Goal: Find specific page/section: Find specific page/section

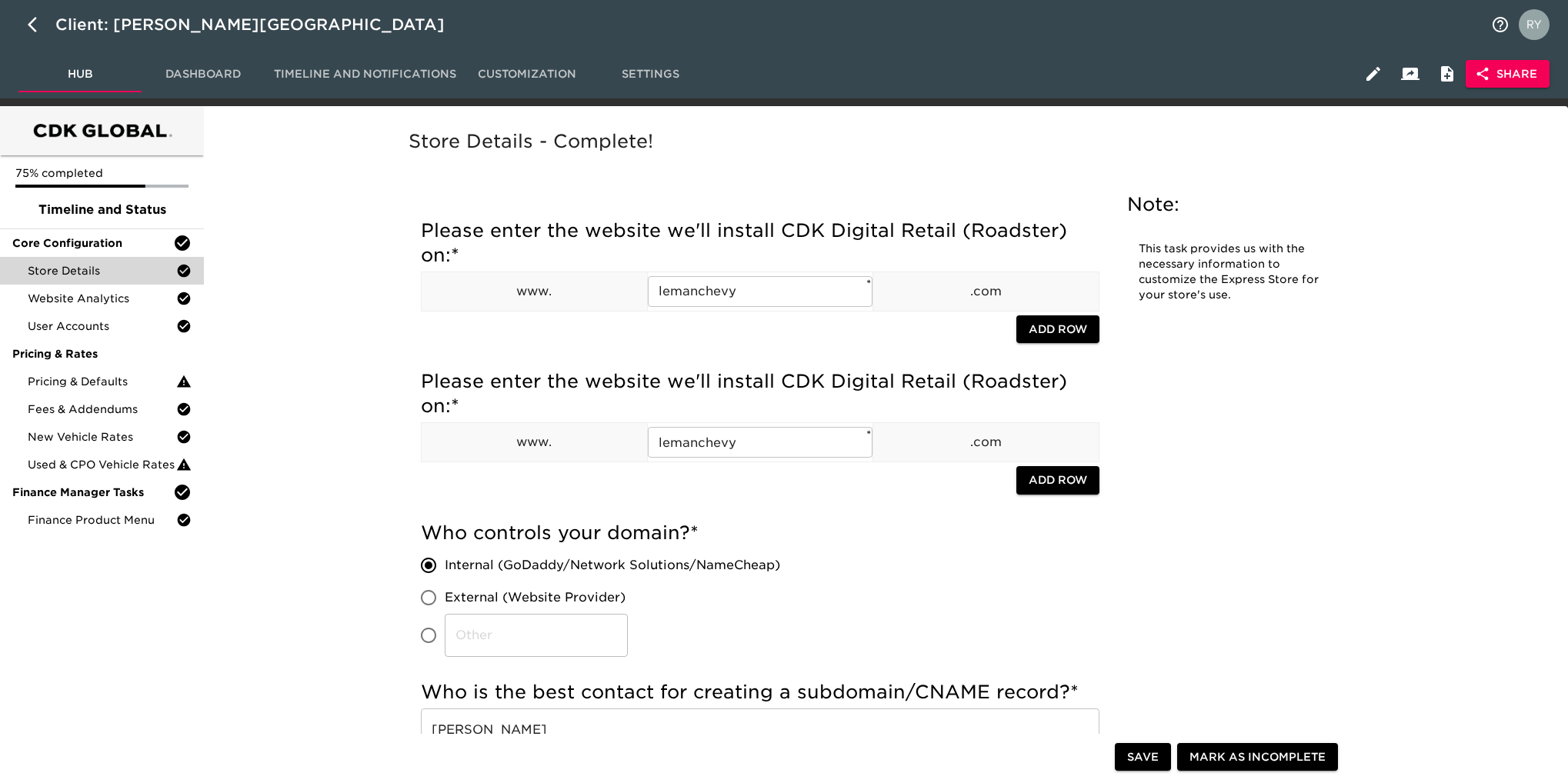
scroll to position [1846, 0]
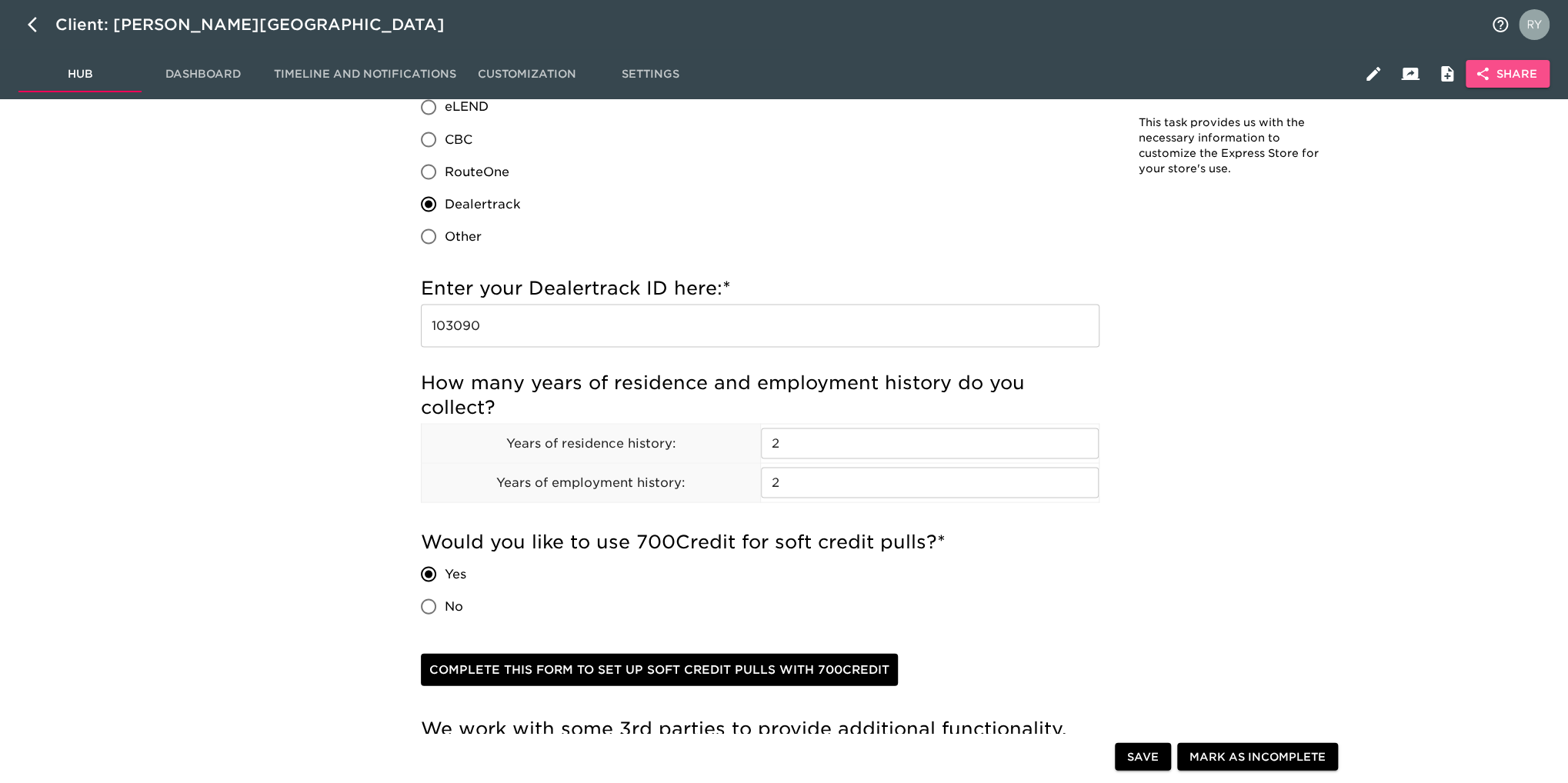
click at [1504, 74] on span "Share" at bounding box center [1507, 74] width 59 height 19
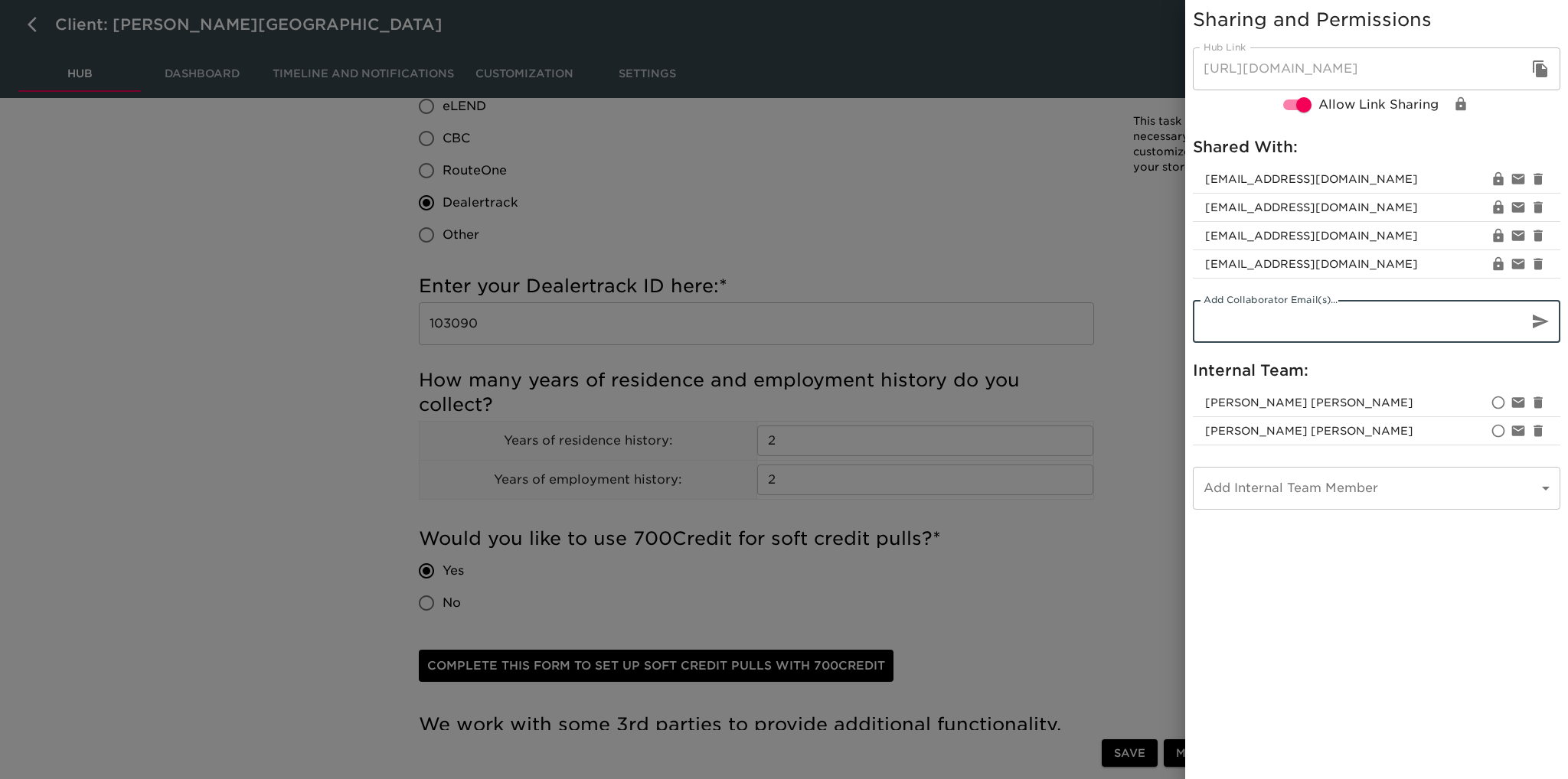
paste input "[EMAIL_ADDRESS][DOMAIN_NAME]"
type input "[EMAIL_ADDRESS][DOMAIN_NAME]"
click at [1537, 316] on icon "button" at bounding box center [1540, 322] width 18 height 18
click at [1538, 71] on icon "button" at bounding box center [1540, 69] width 15 height 17
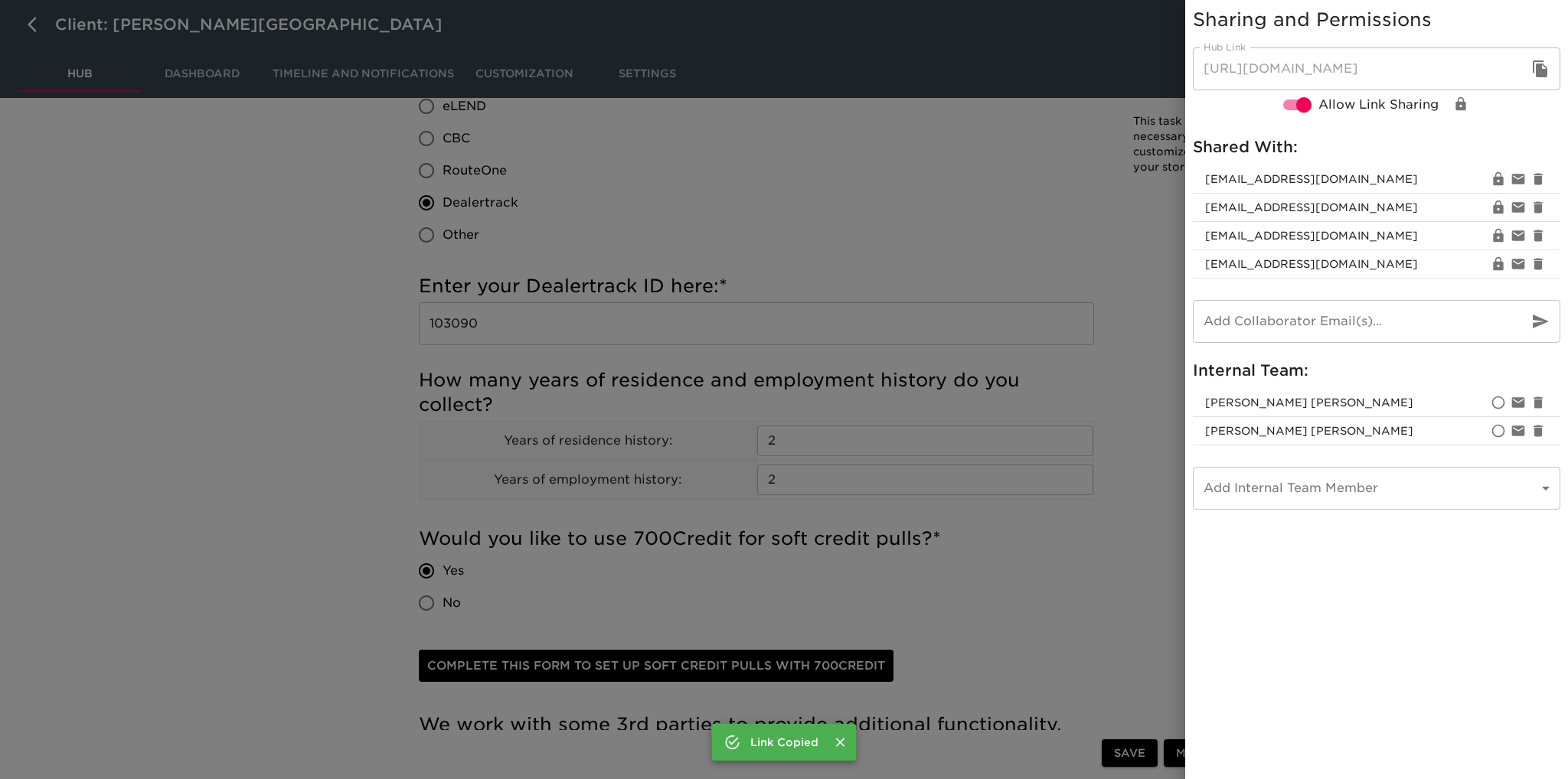
click at [1020, 175] on div at bounding box center [784, 389] width 1568 height 779
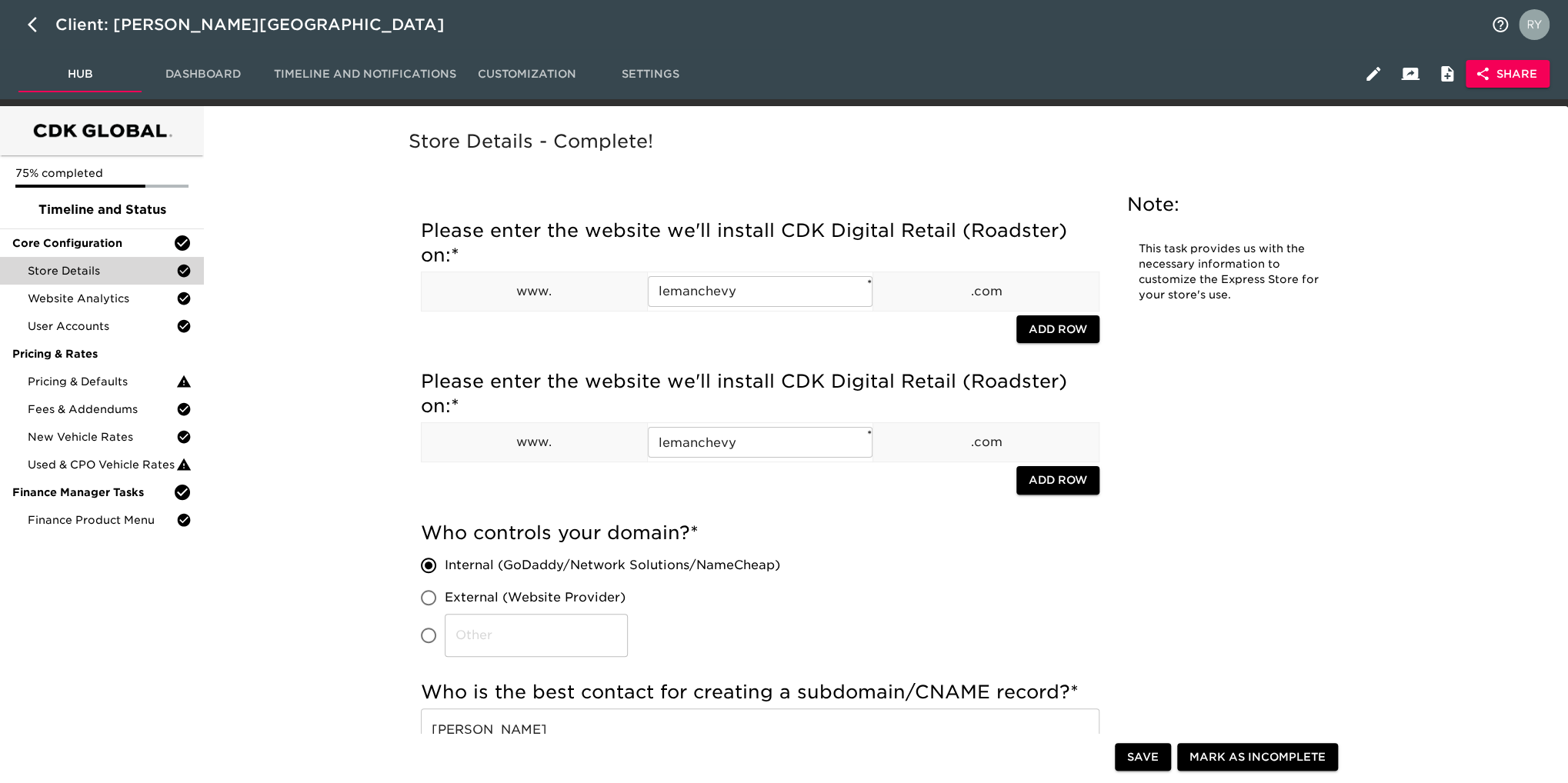
scroll to position [0, 0]
click at [106, 522] on span "Finance Product Menu" at bounding box center [102, 520] width 148 height 15
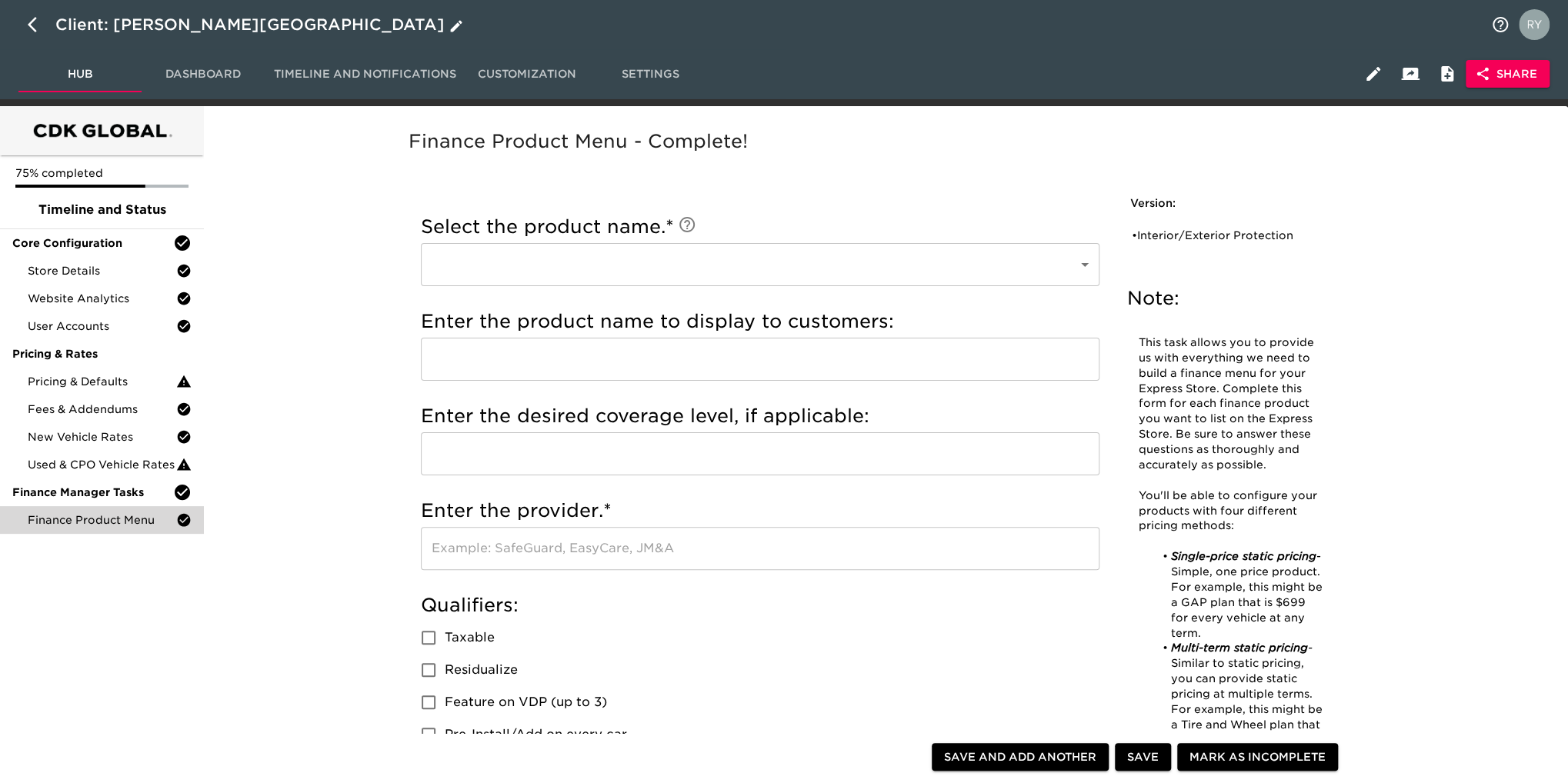
click at [30, 21] on icon "button" at bounding box center [37, 25] width 19 height 19
select select "10"
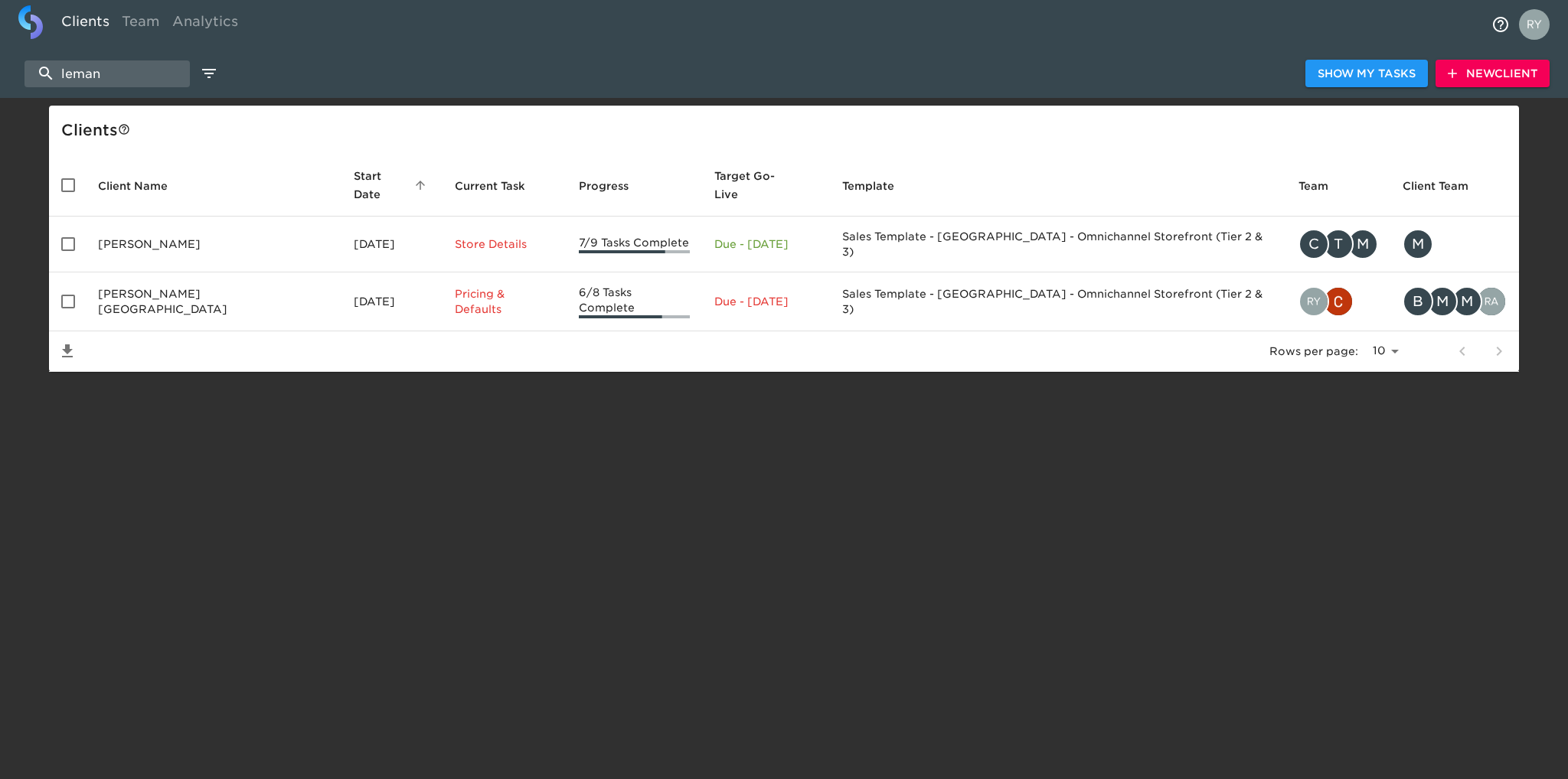
drag, startPoint x: 132, startPoint y: 71, endPoint x: 38, endPoint y: 56, distance: 95.2
click at [38, 56] on div "leman Show My Tasks New Client" at bounding box center [784, 74] width 1568 height 49
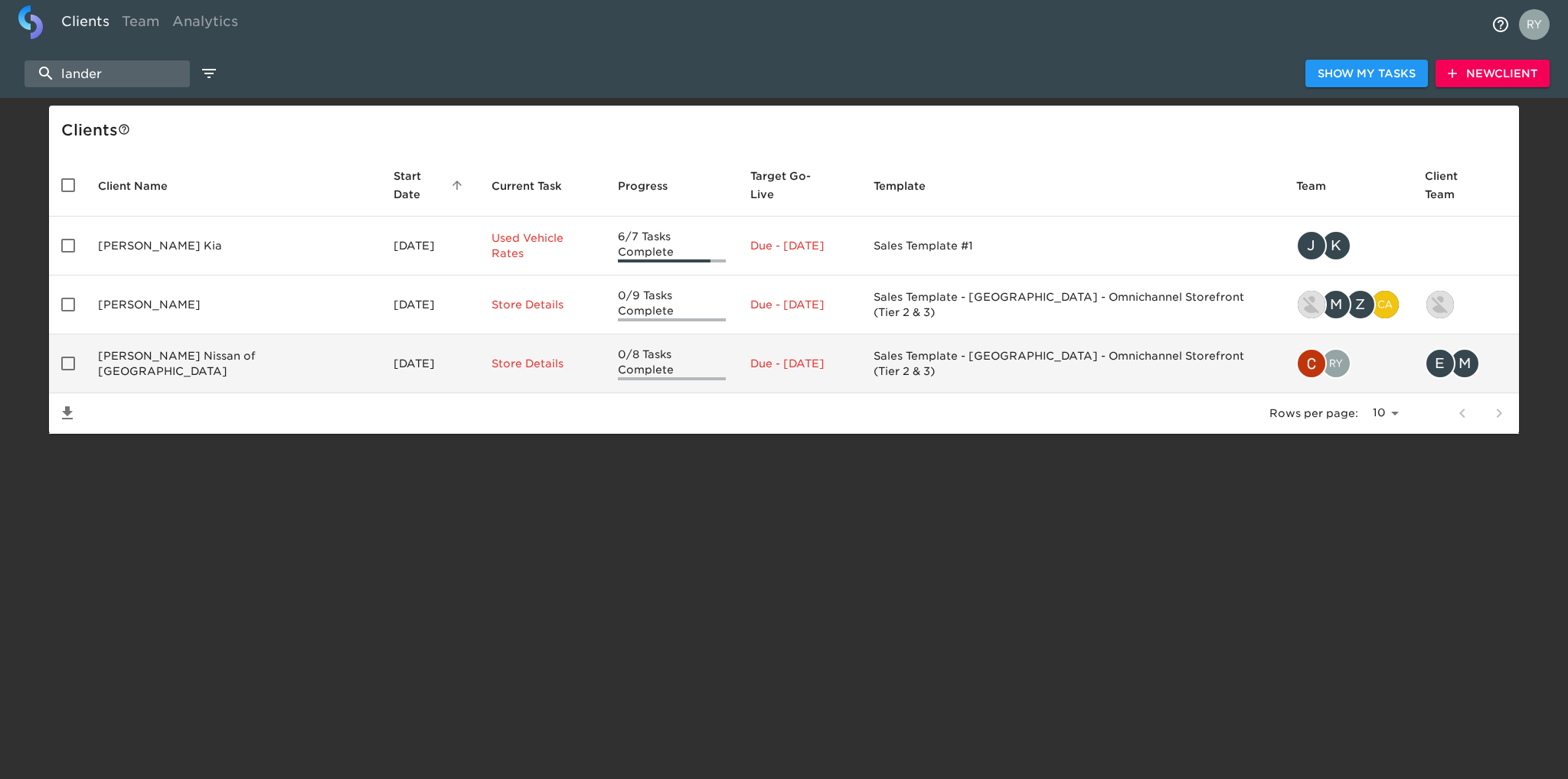
type input "lander"
click at [273, 335] on td "Landers McLarty Nissan of Huntsville" at bounding box center [233, 364] width 296 height 59
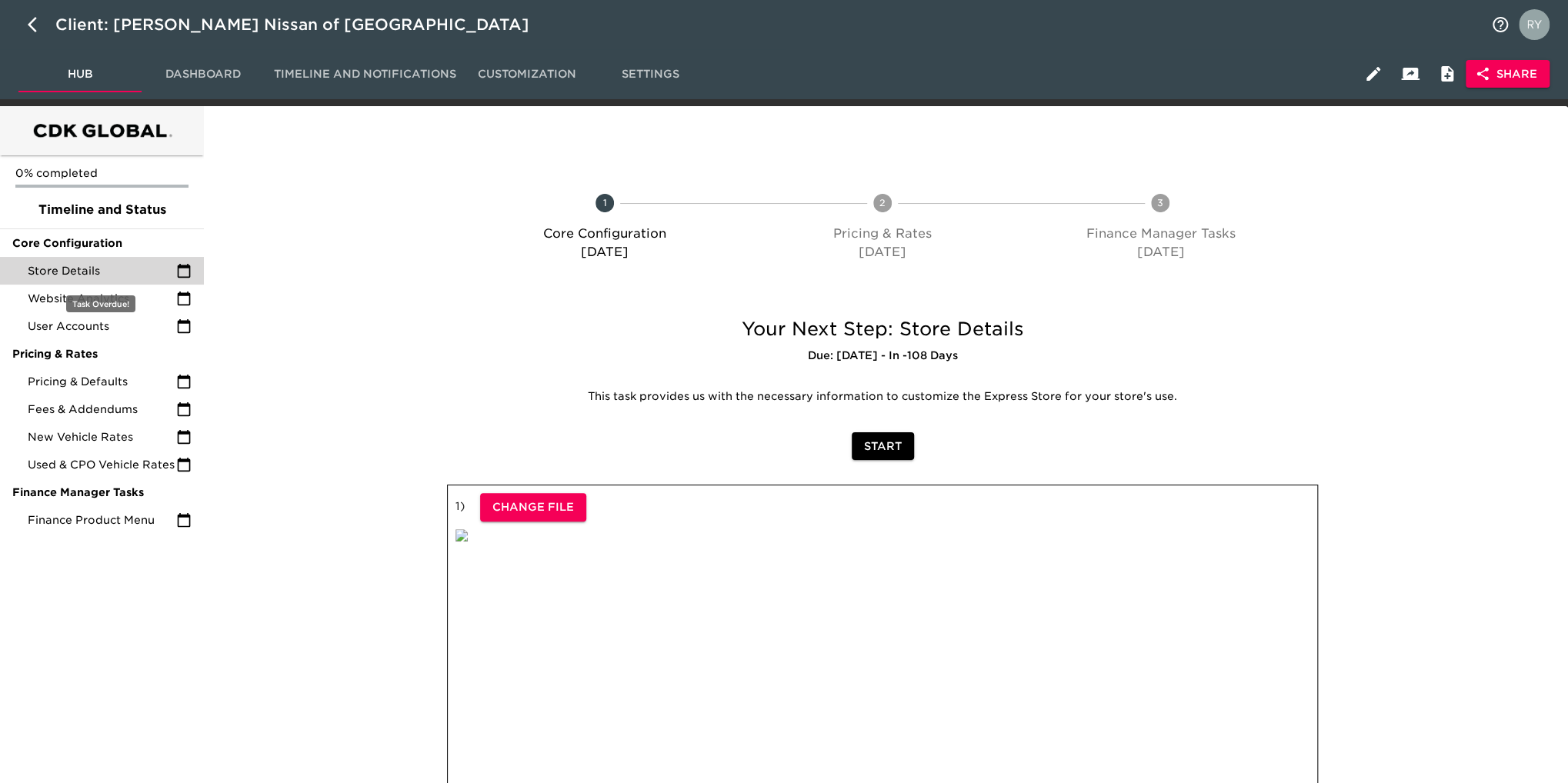
click at [120, 271] on span "Store Details" at bounding box center [102, 271] width 148 height 15
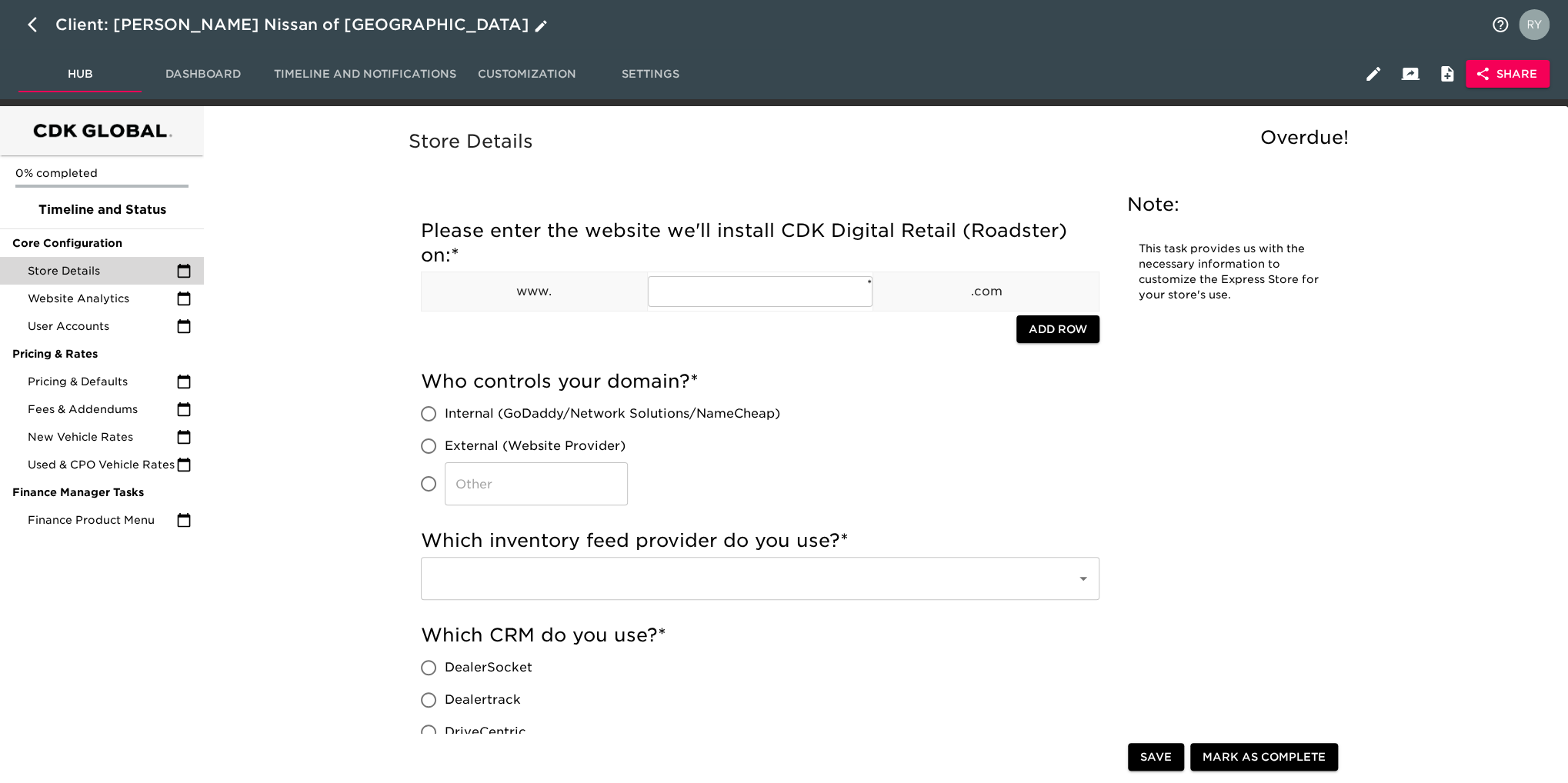
click at [29, 25] on icon "button" at bounding box center [32, 25] width 9 height 15
select select "10"
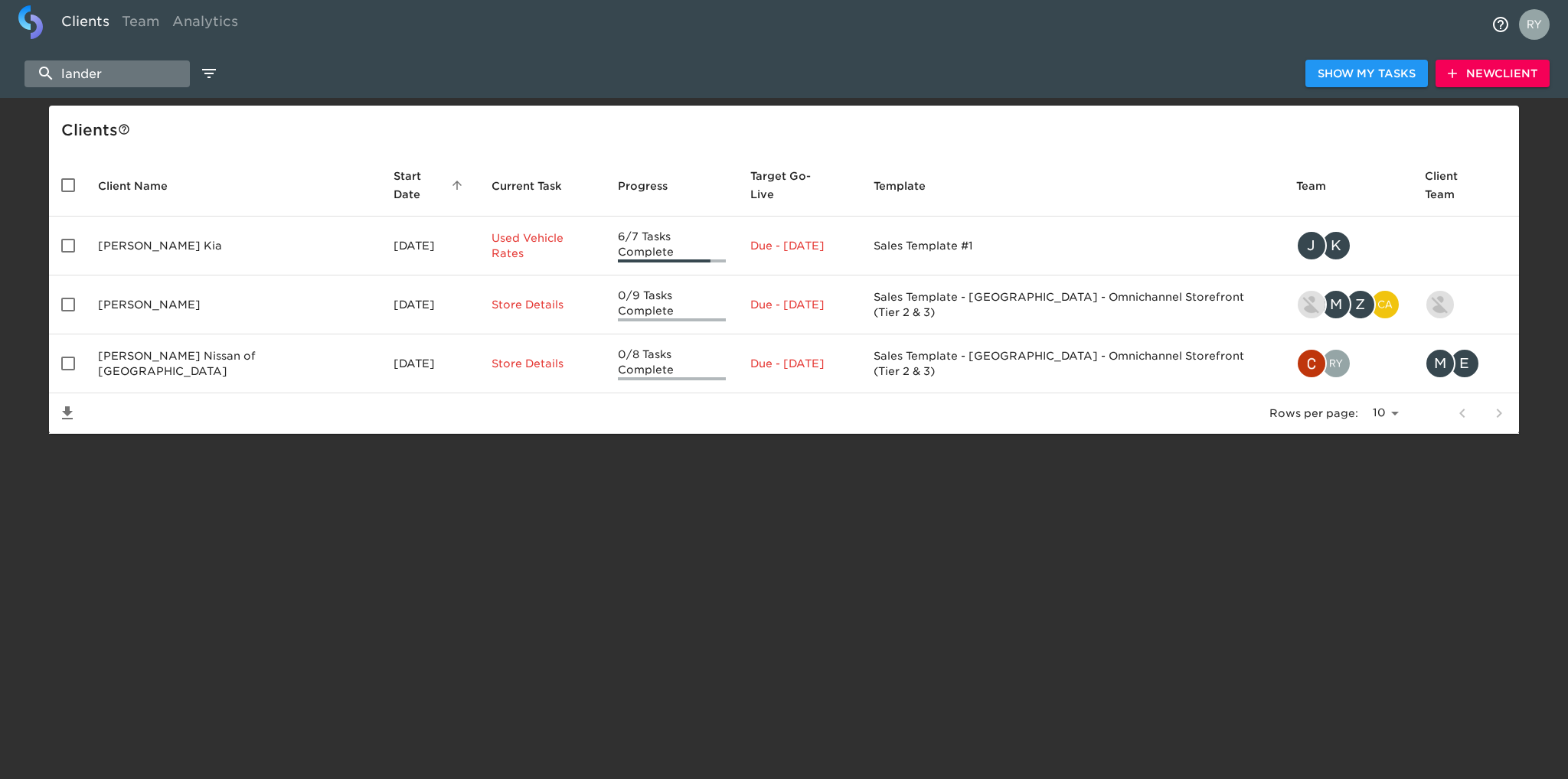
drag, startPoint x: 125, startPoint y: 67, endPoint x: 46, endPoint y: 71, distance: 79.1
click at [46, 71] on input "lander" at bounding box center [107, 74] width 165 height 27
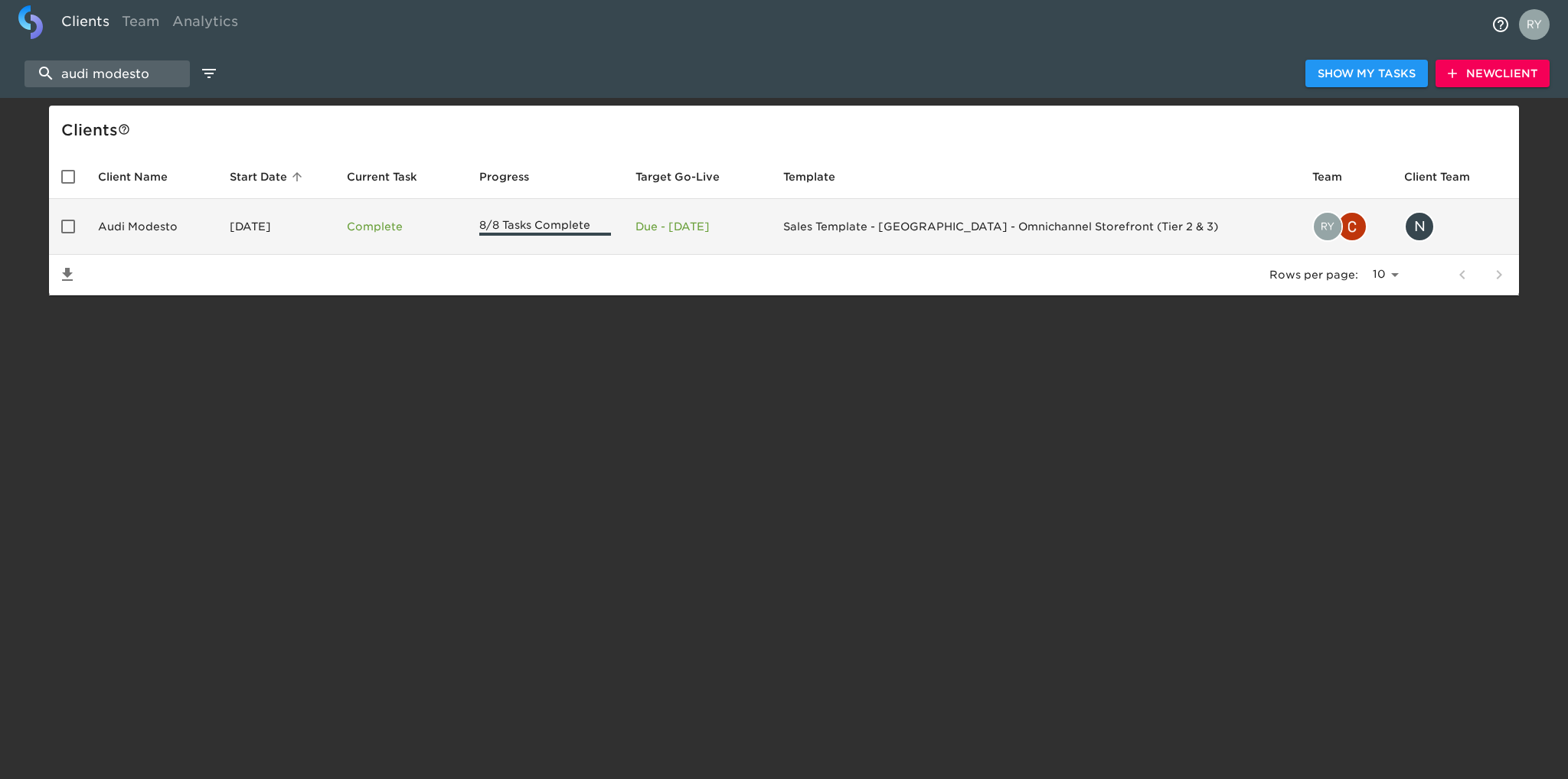
type input "audi modesto"
click at [139, 230] on td "Audi Modesto" at bounding box center [152, 226] width 132 height 56
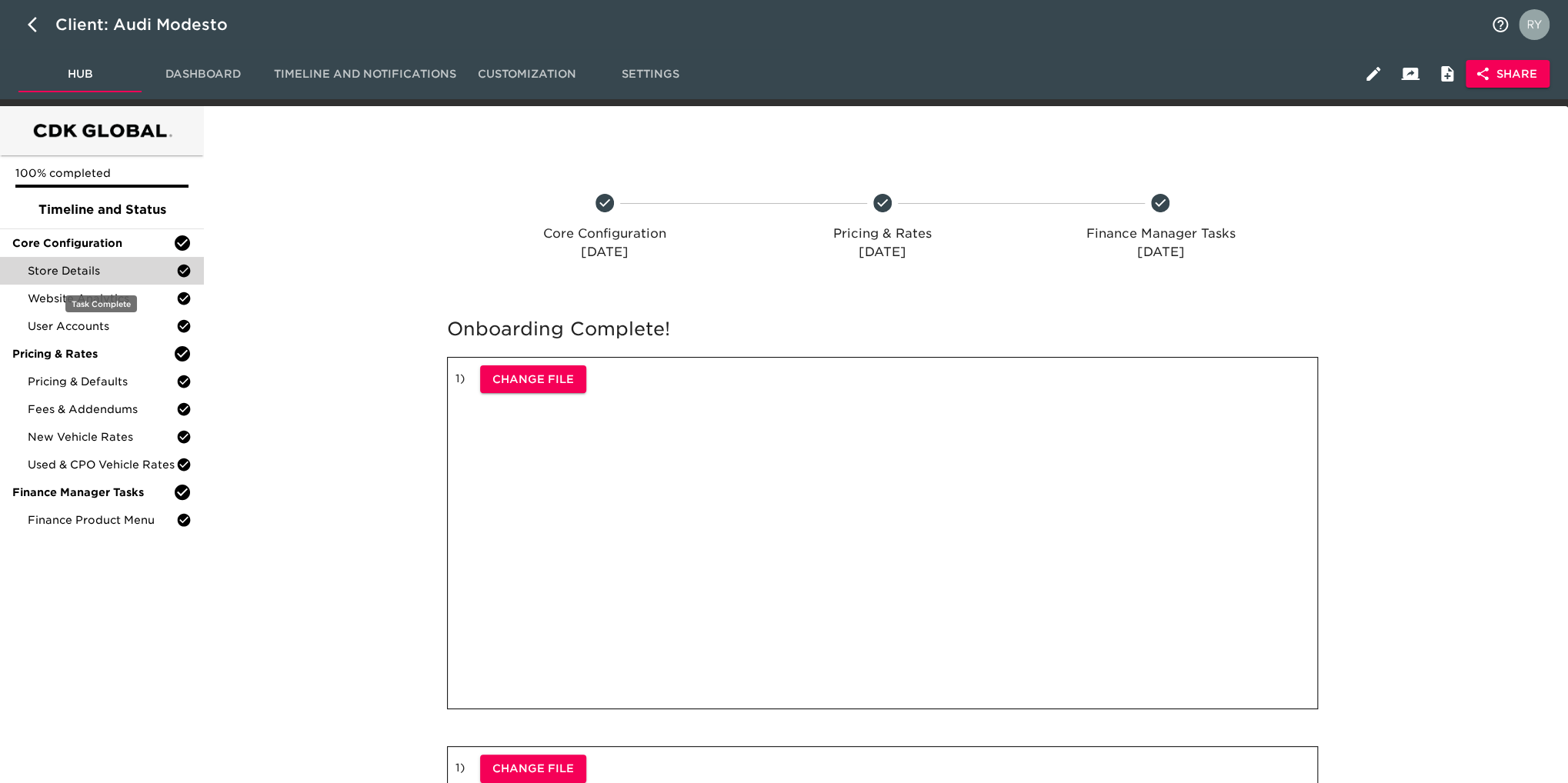
click at [100, 268] on span "Store Details" at bounding box center [102, 271] width 148 height 15
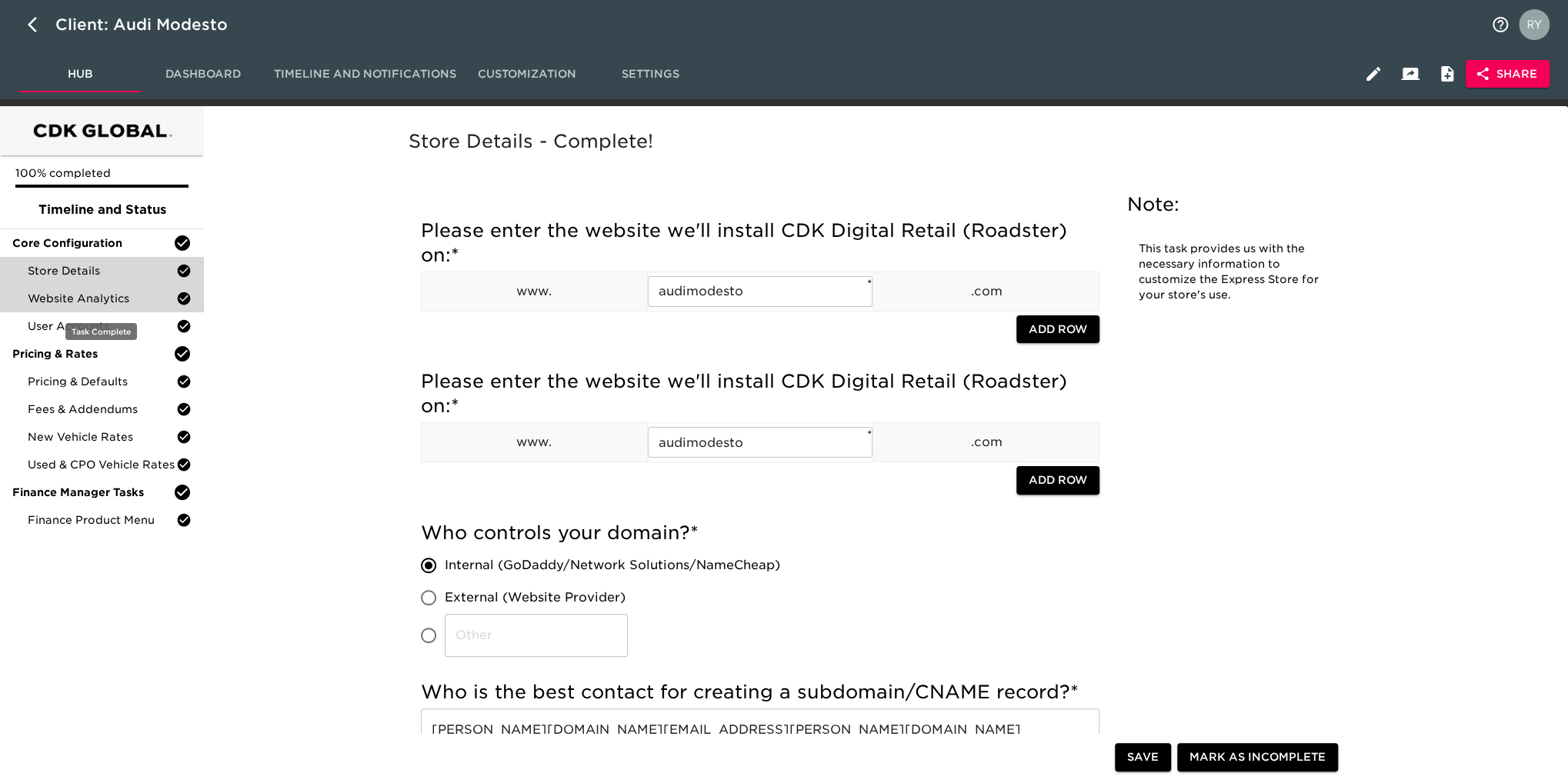
click at [62, 300] on span "Website Analytics" at bounding box center [102, 299] width 148 height 15
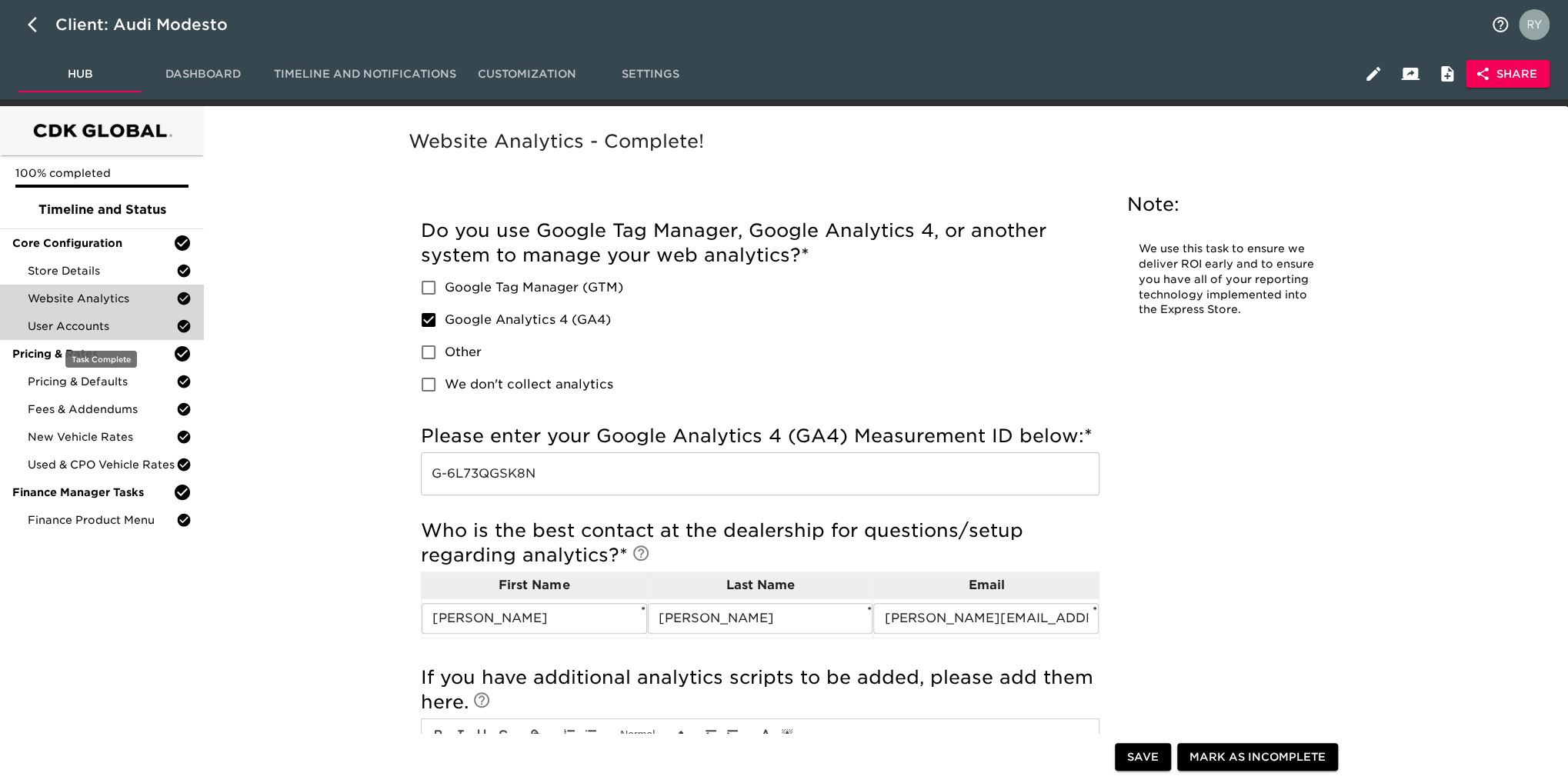
click at [47, 334] on div "User Accounts" at bounding box center [102, 326] width 204 height 28
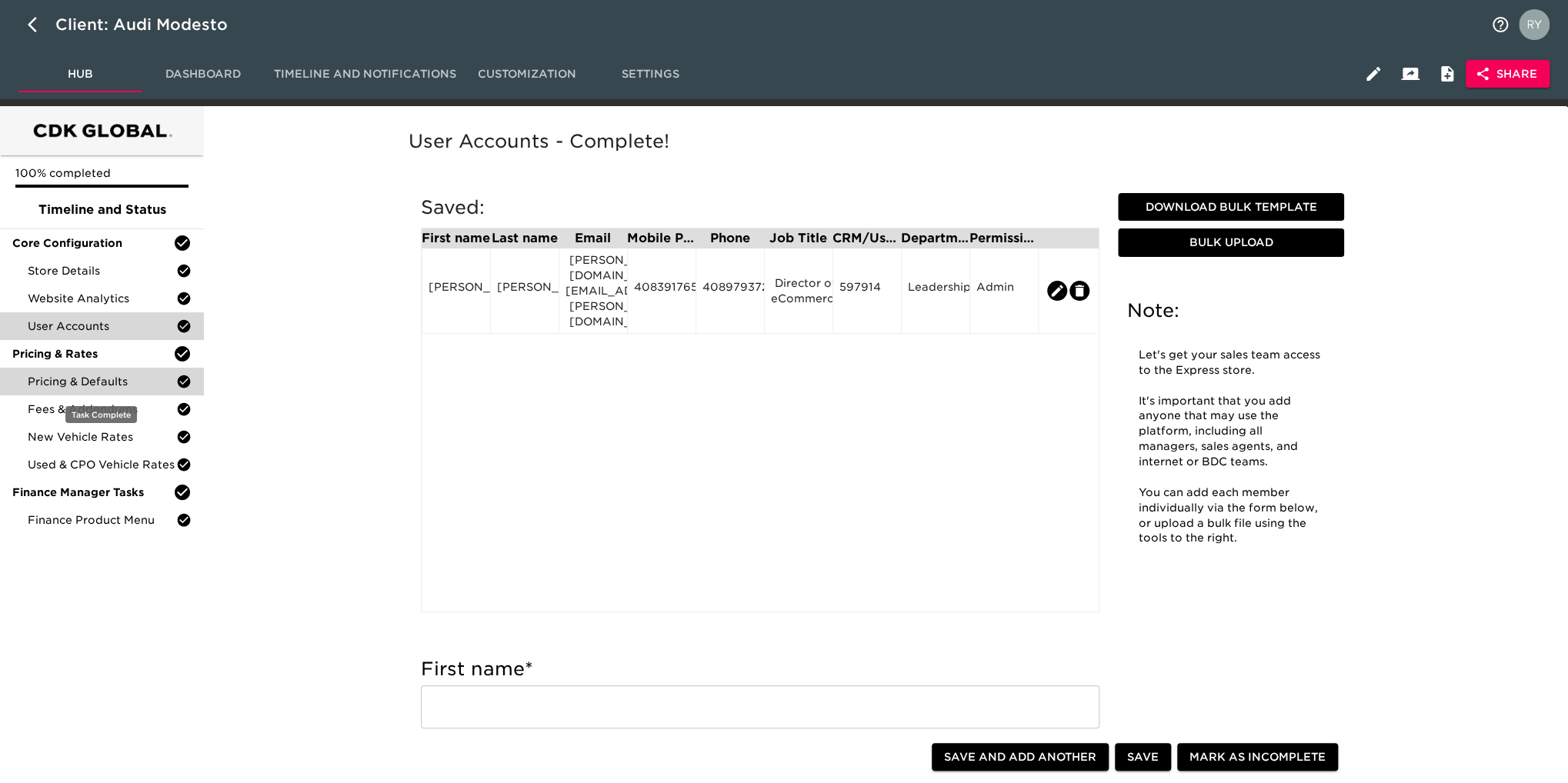
click at [117, 380] on span "Pricing & Defaults" at bounding box center [102, 382] width 148 height 15
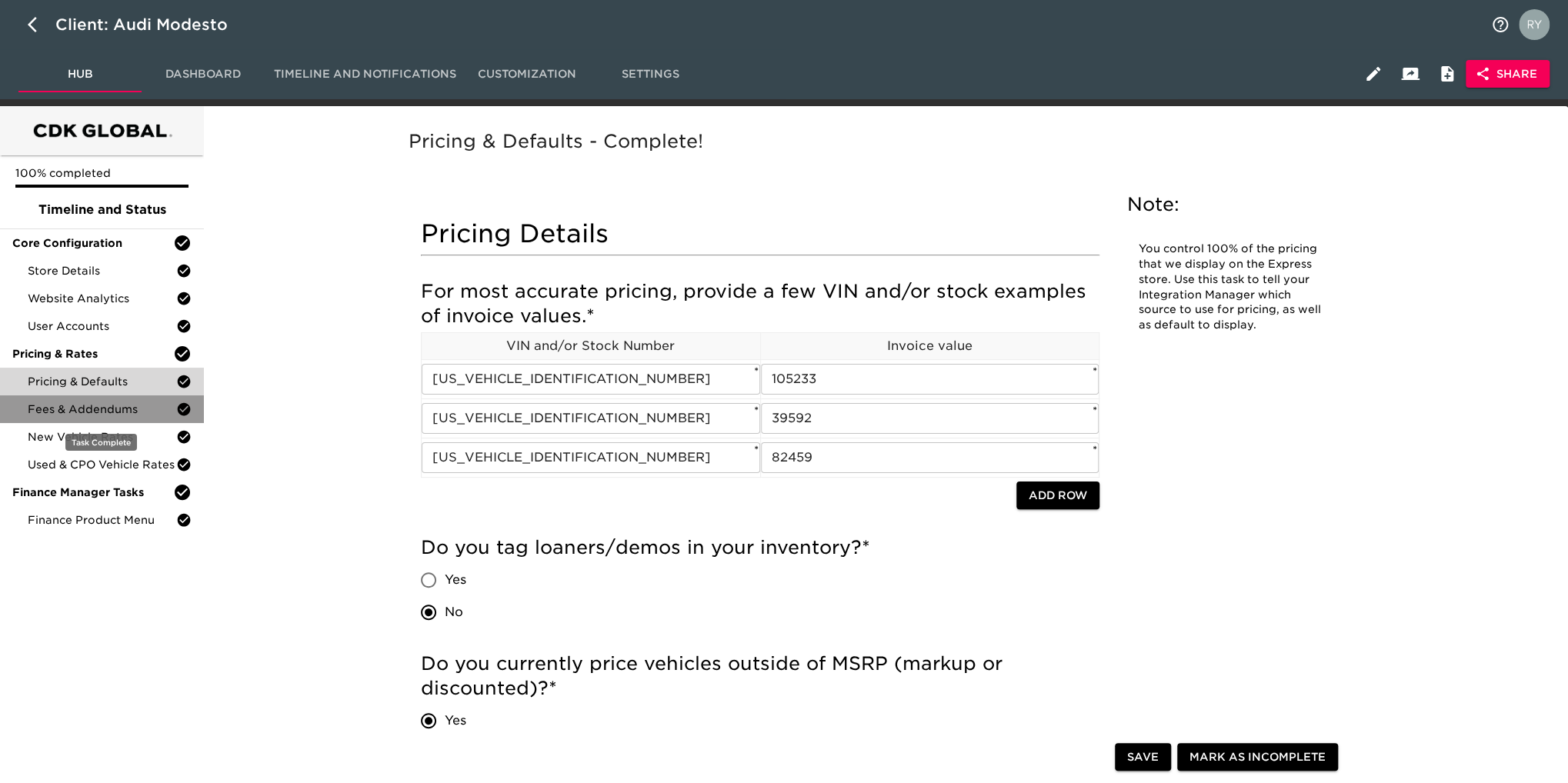
click at [96, 413] on span "Fees & Addendums" at bounding box center [102, 409] width 148 height 15
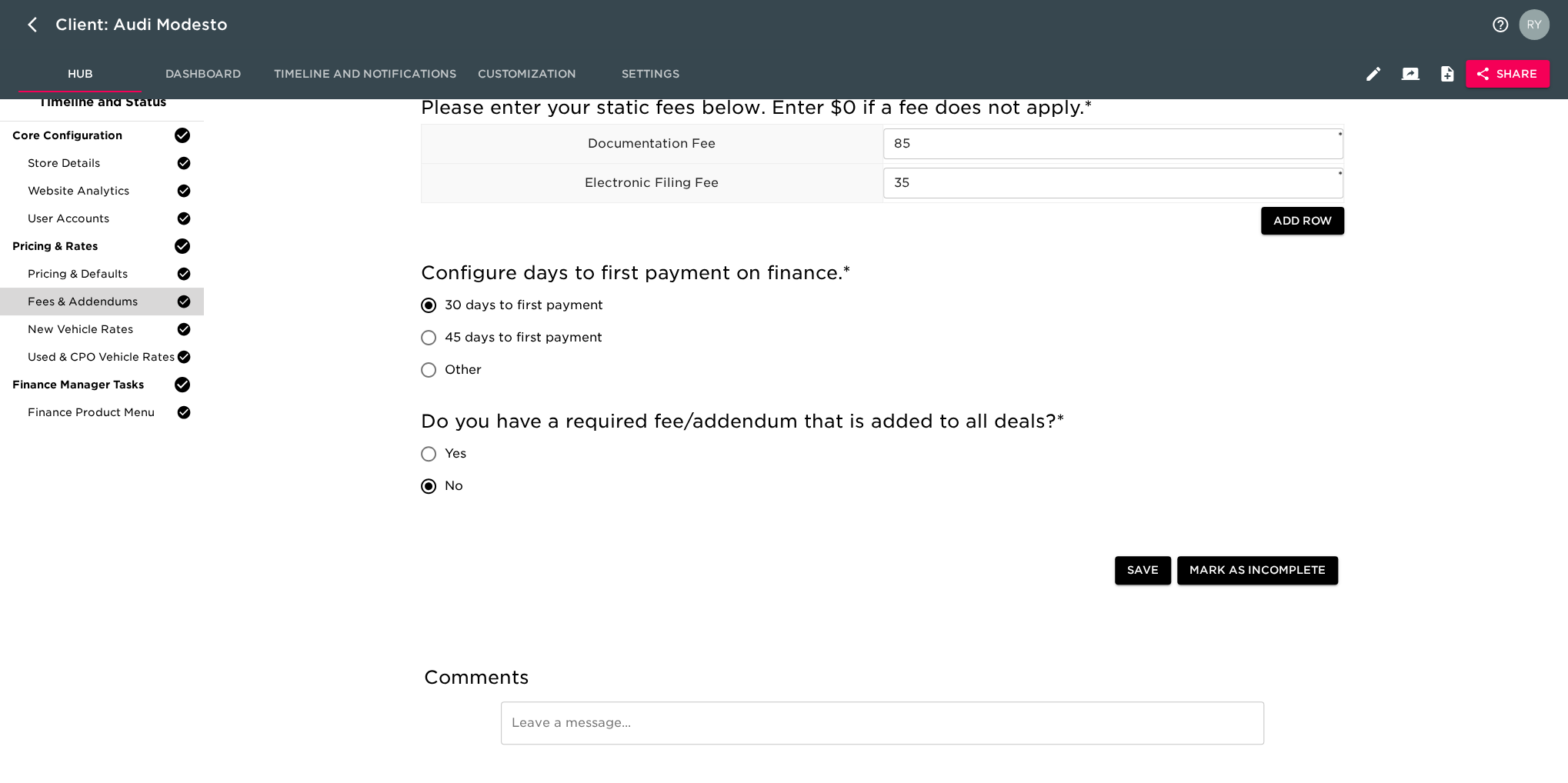
scroll to position [209, 0]
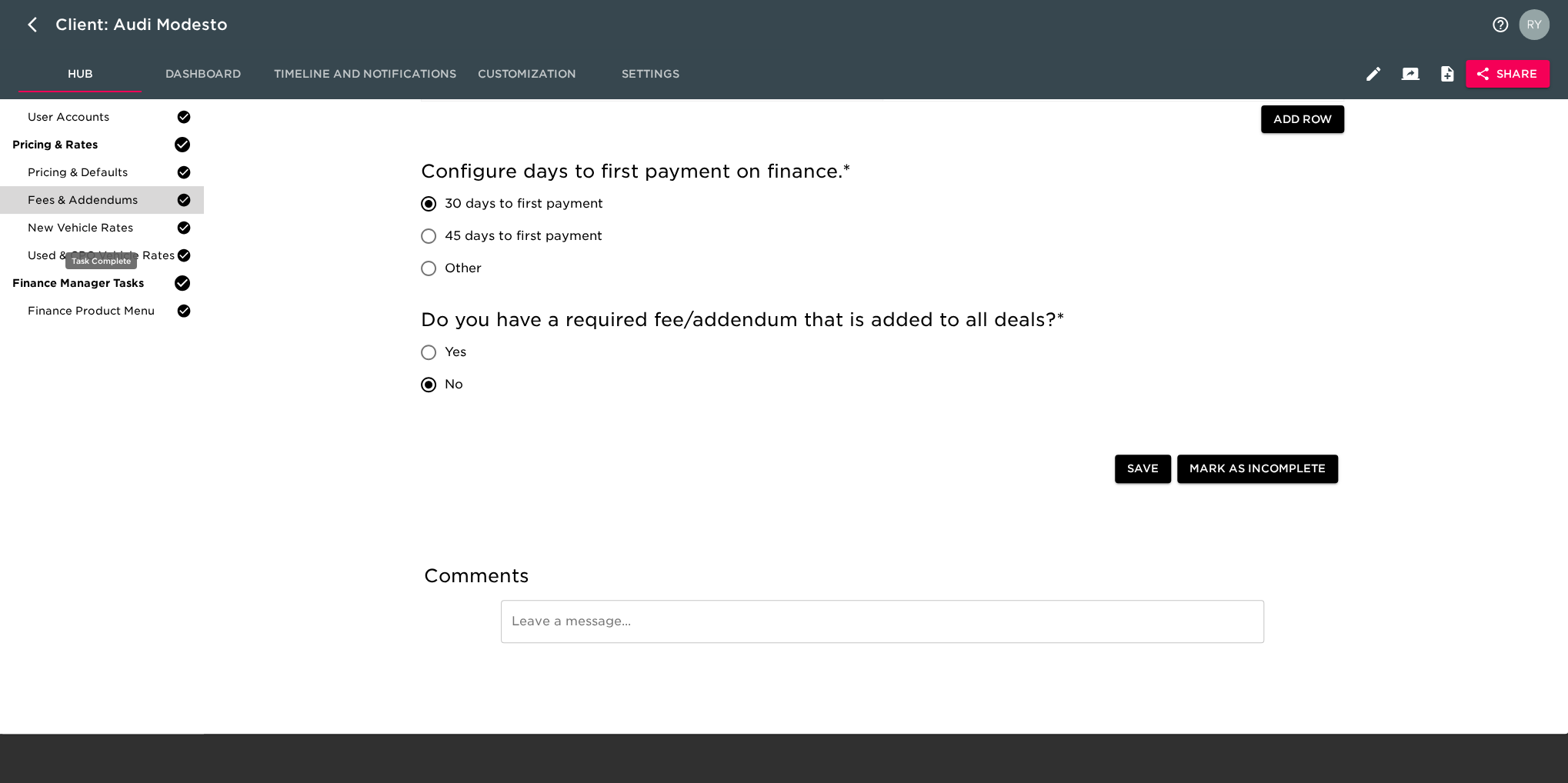
click at [100, 233] on span "New Vehicle Rates" at bounding box center [102, 228] width 148 height 15
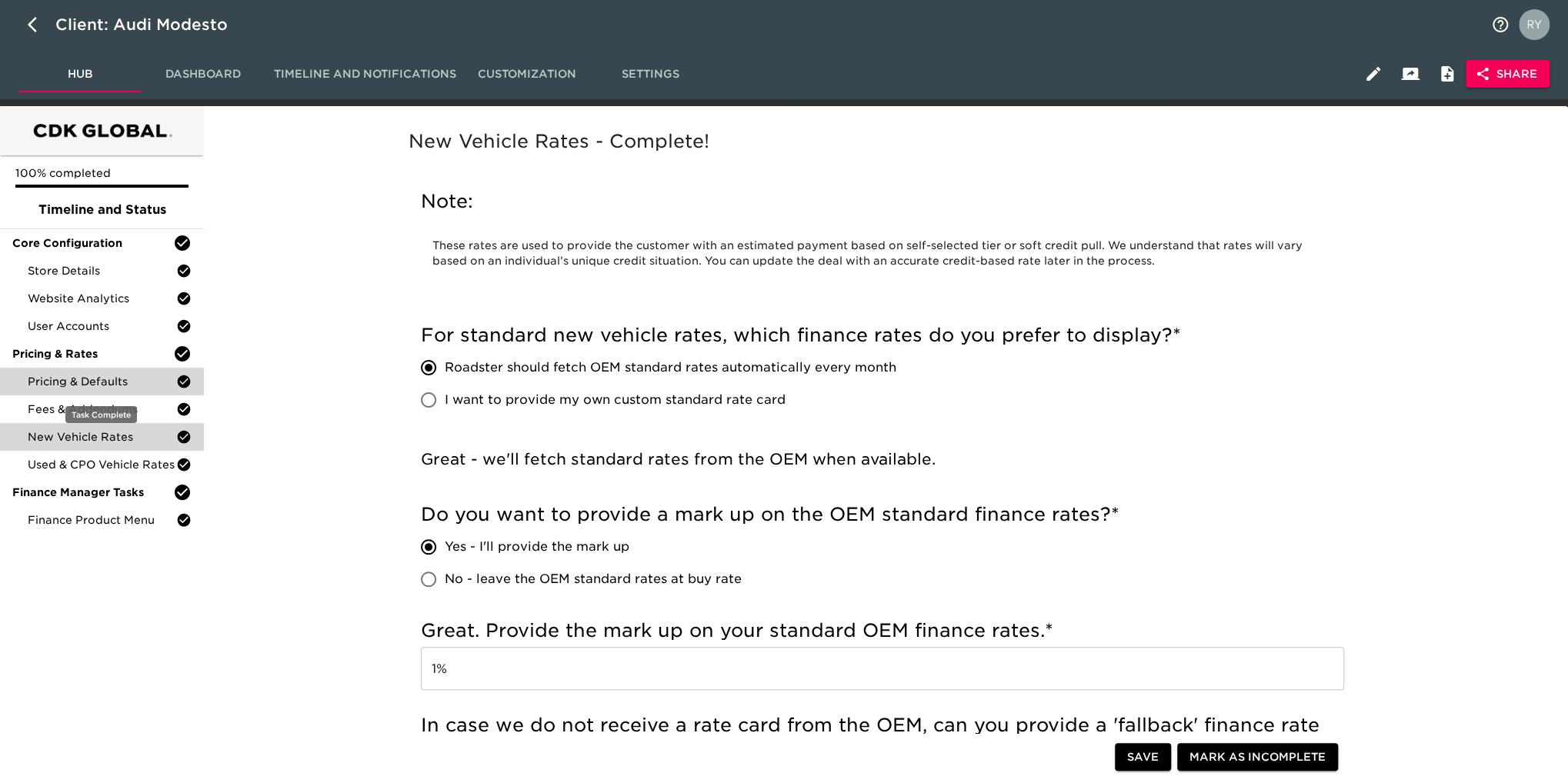
click at [99, 392] on div "Pricing & Defaults" at bounding box center [102, 382] width 204 height 28
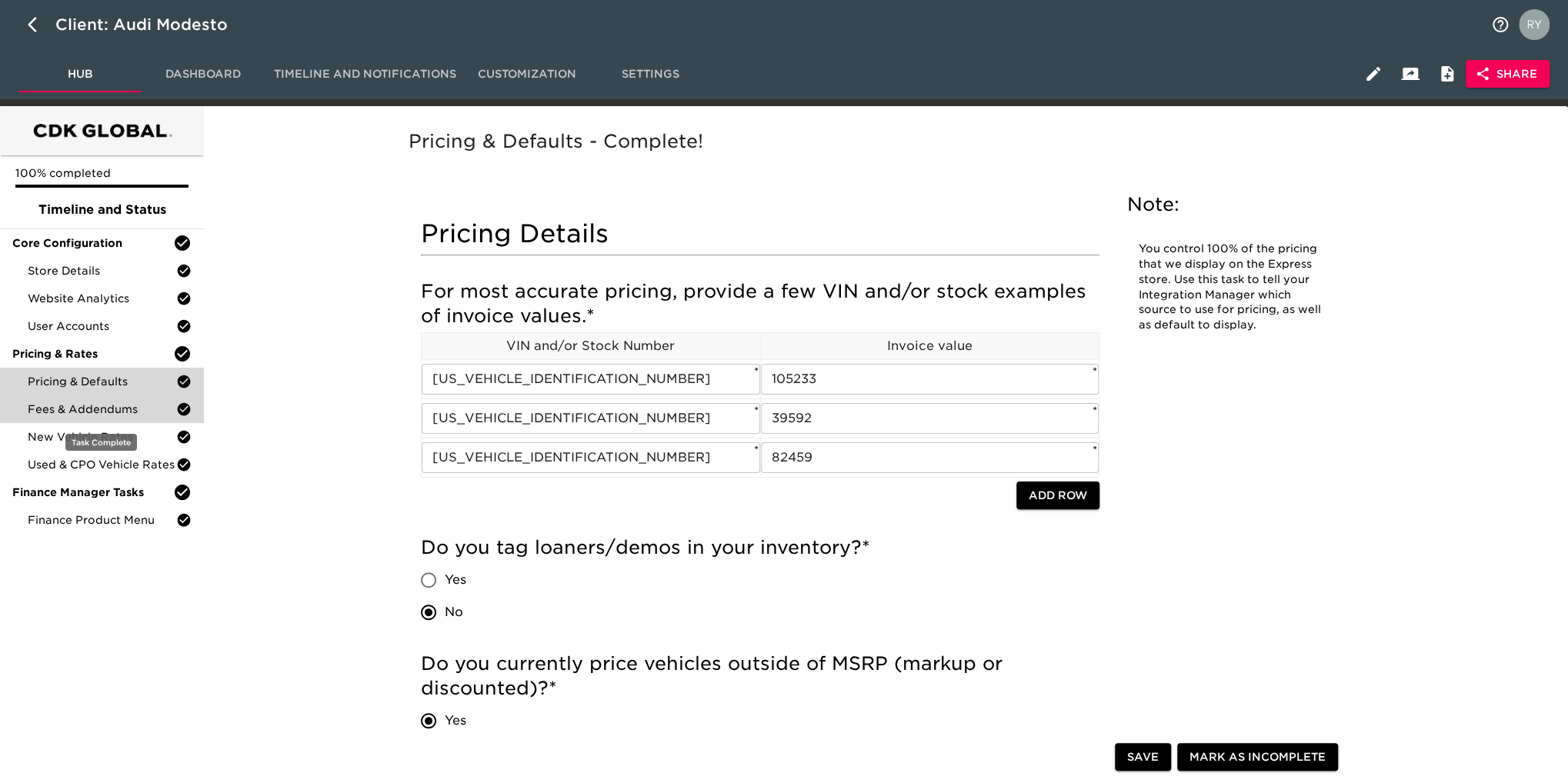
click at [113, 414] on span "Fees & Addendums" at bounding box center [102, 409] width 148 height 15
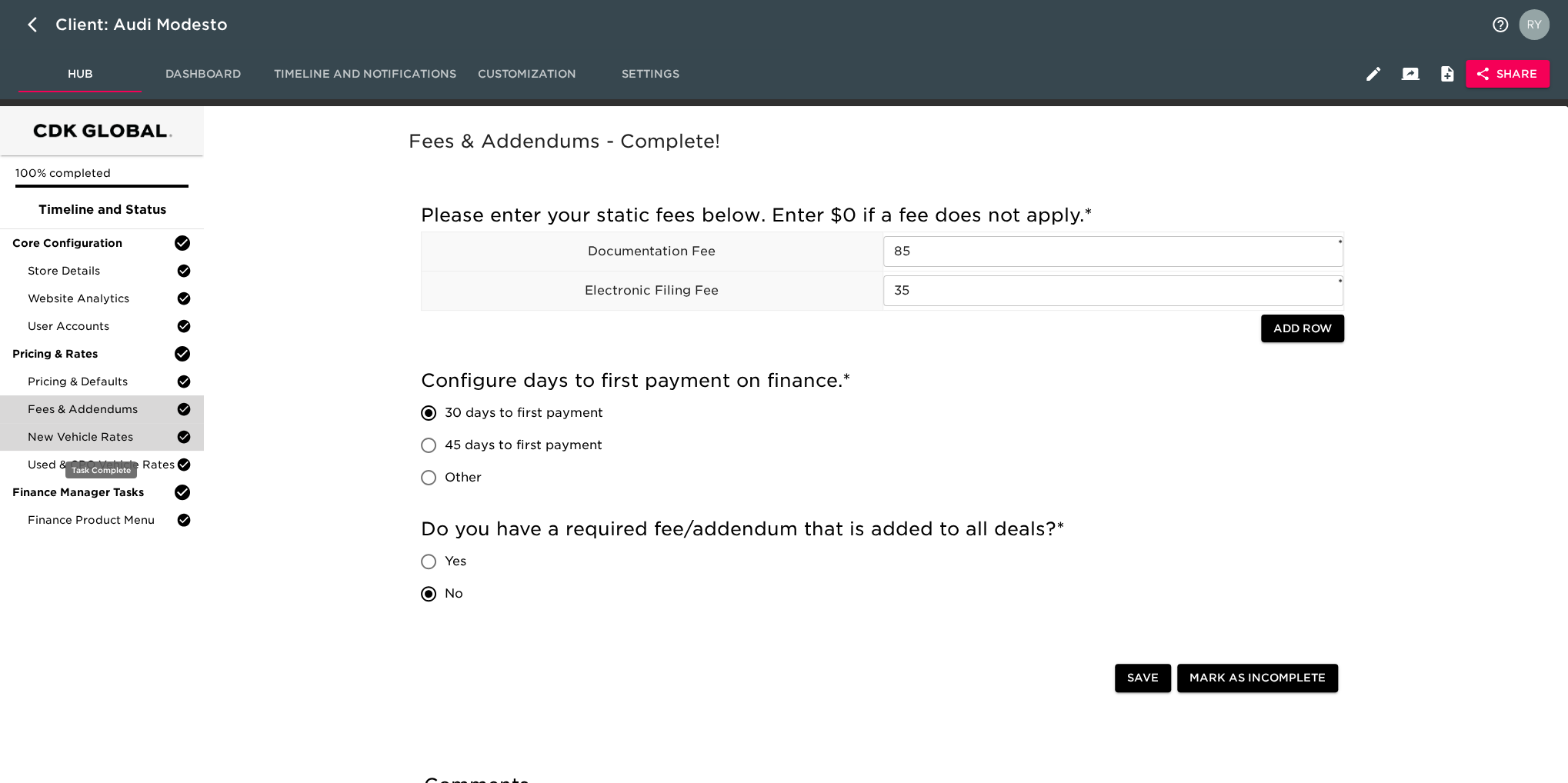
click at [62, 434] on span "New Vehicle Rates" at bounding box center [102, 437] width 148 height 15
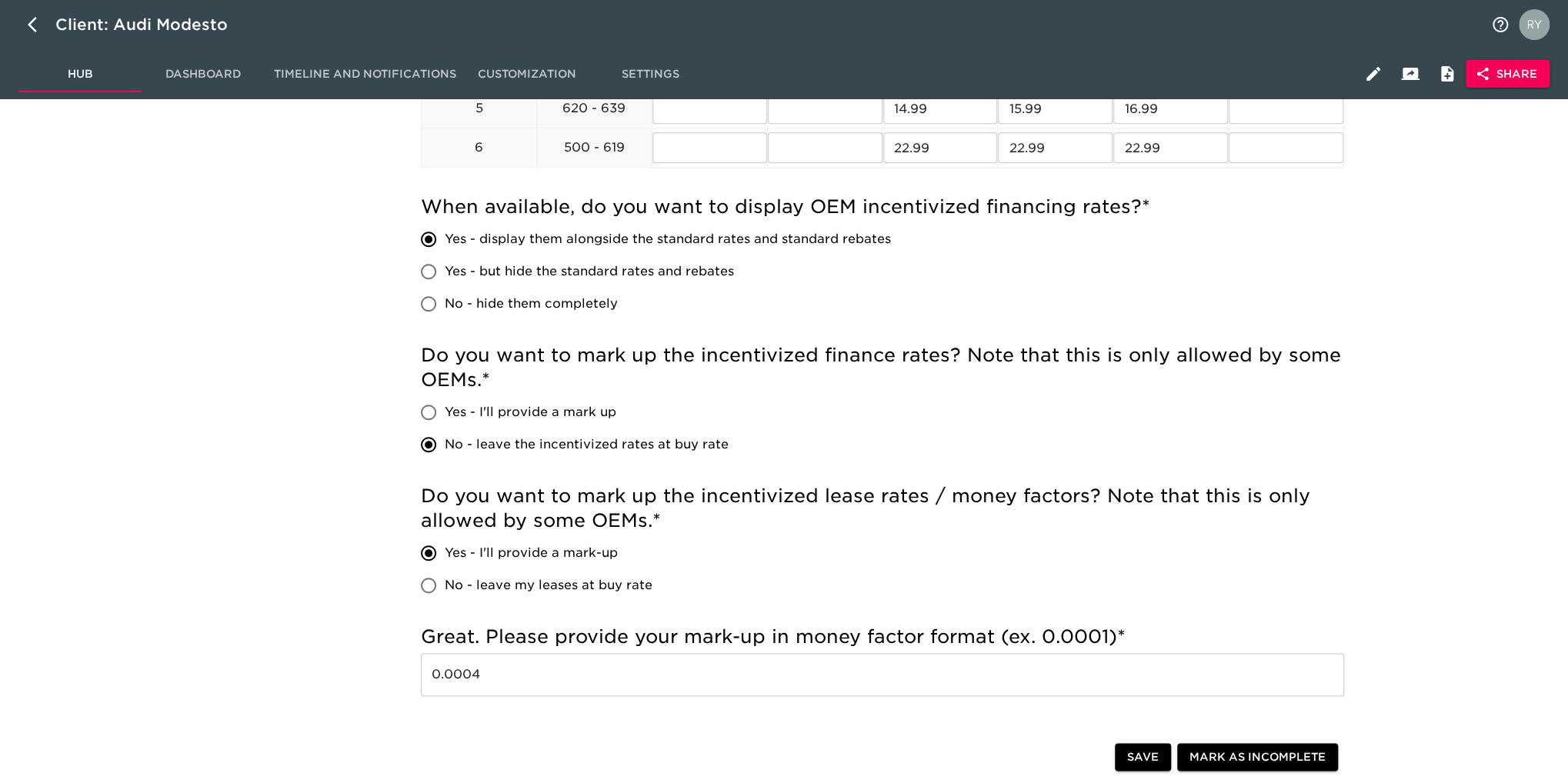
scroll to position [1000, 0]
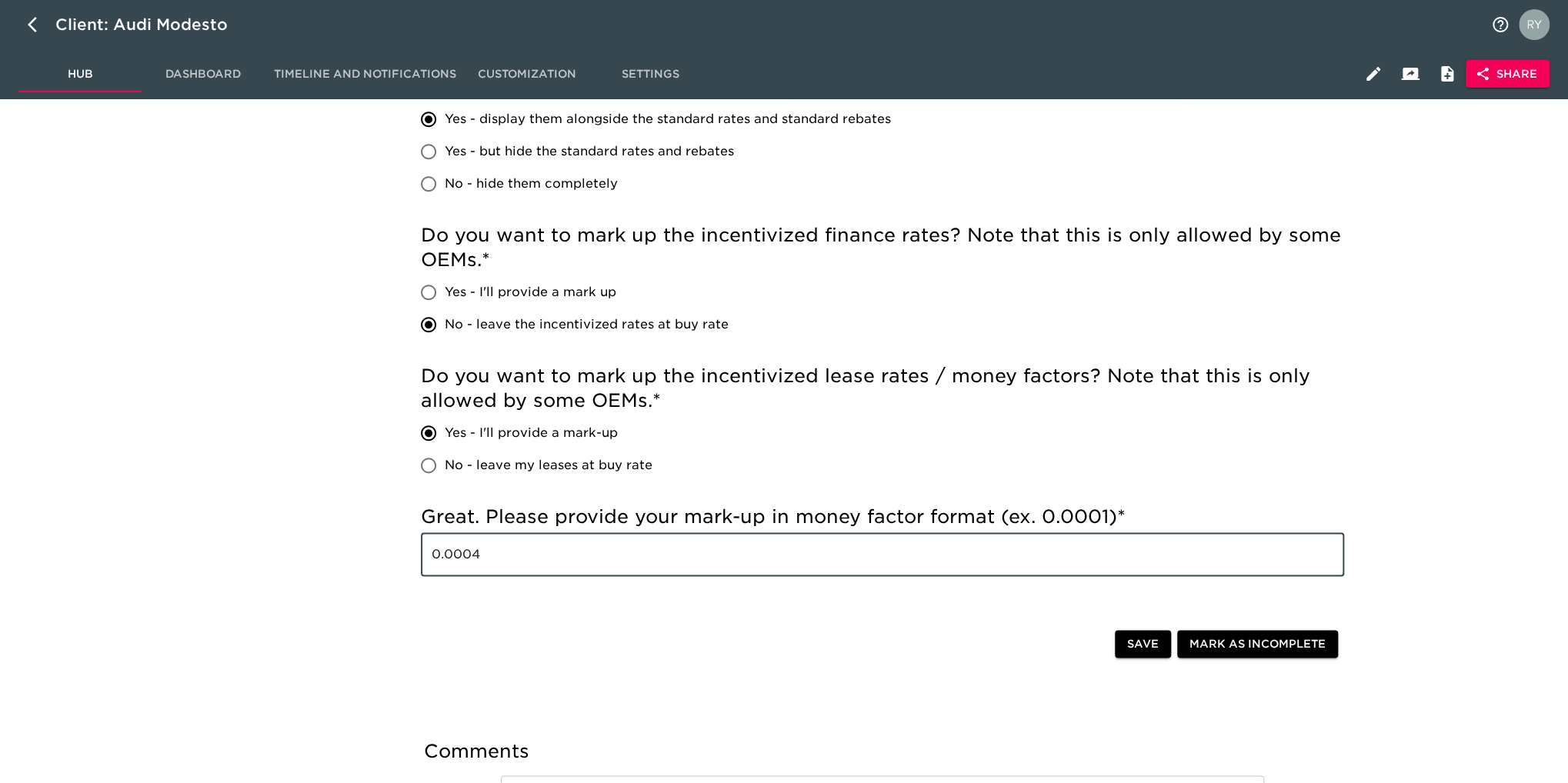
drag, startPoint x: 519, startPoint y: 541, endPoint x: 367, endPoint y: 544, distance: 152.0
click at [367, 544] on div "New Vehicle Rates - Complete! Note: These rates are used to provide the custome…" at bounding box center [882, 2] width 1353 height 1775
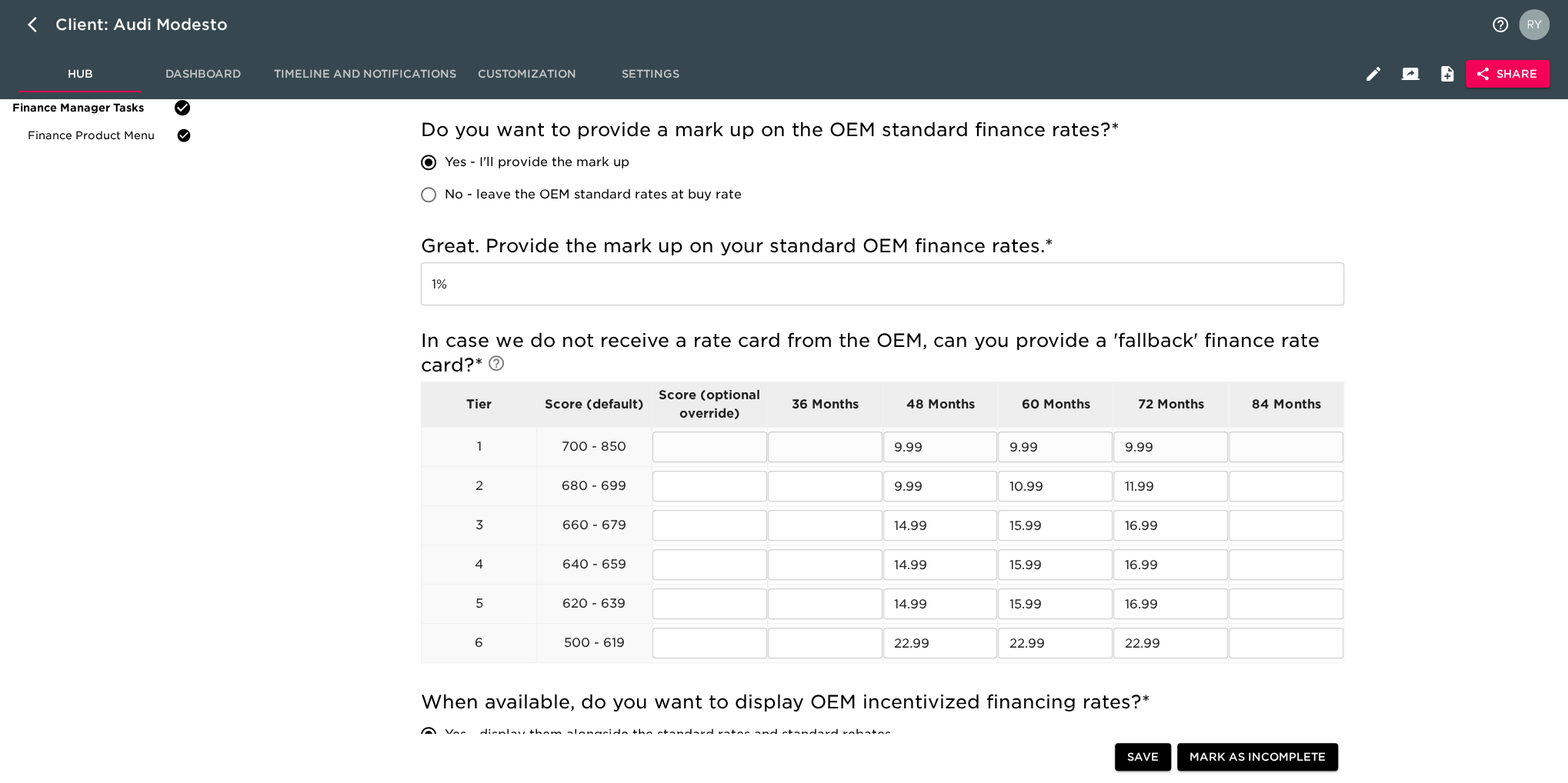
scroll to position [616, 0]
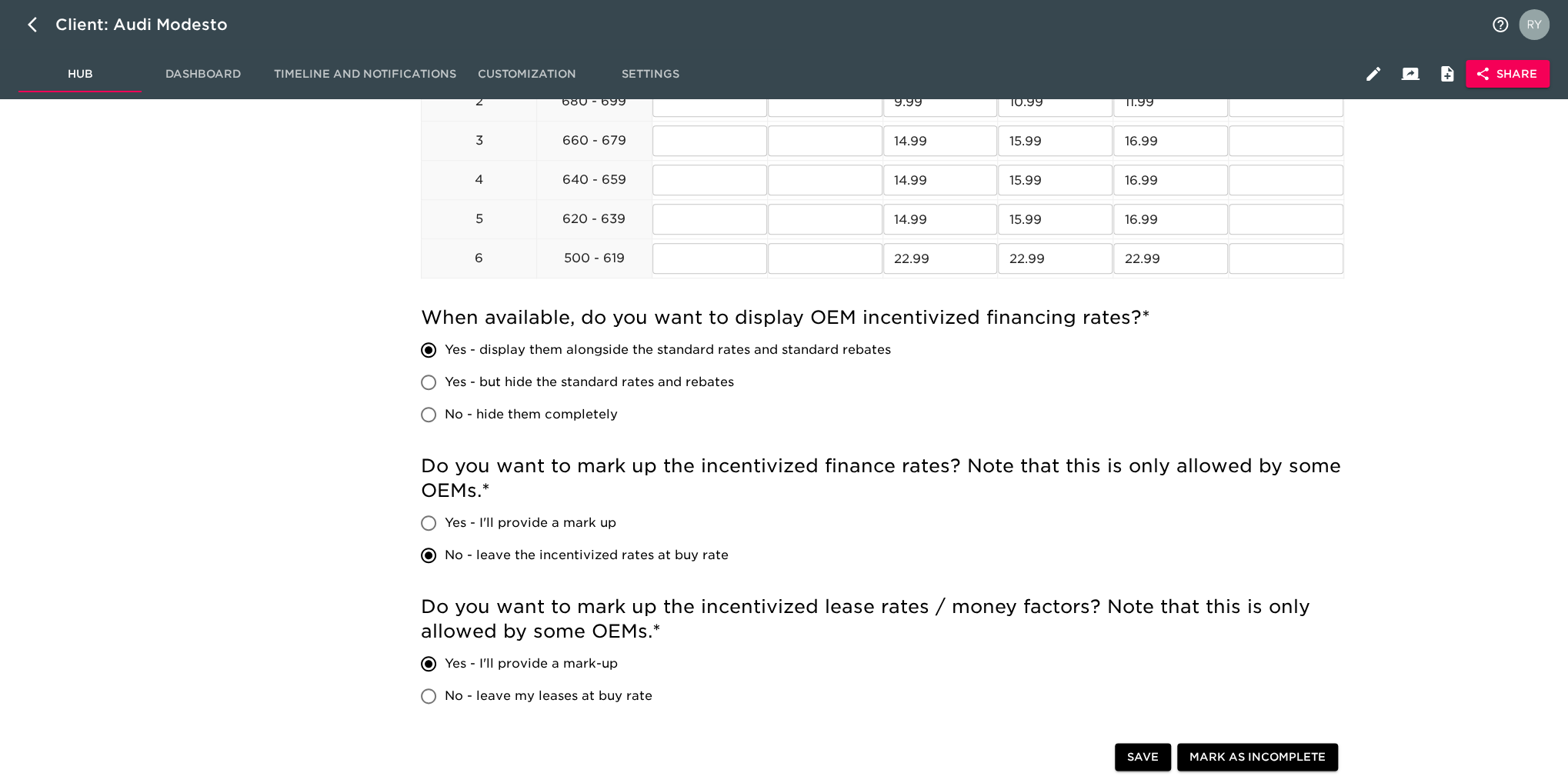
click at [43, 410] on div "100% completed Timeline and Status Core Configuration Store Details Website Ana…" at bounding box center [102, 238] width 204 height 1803
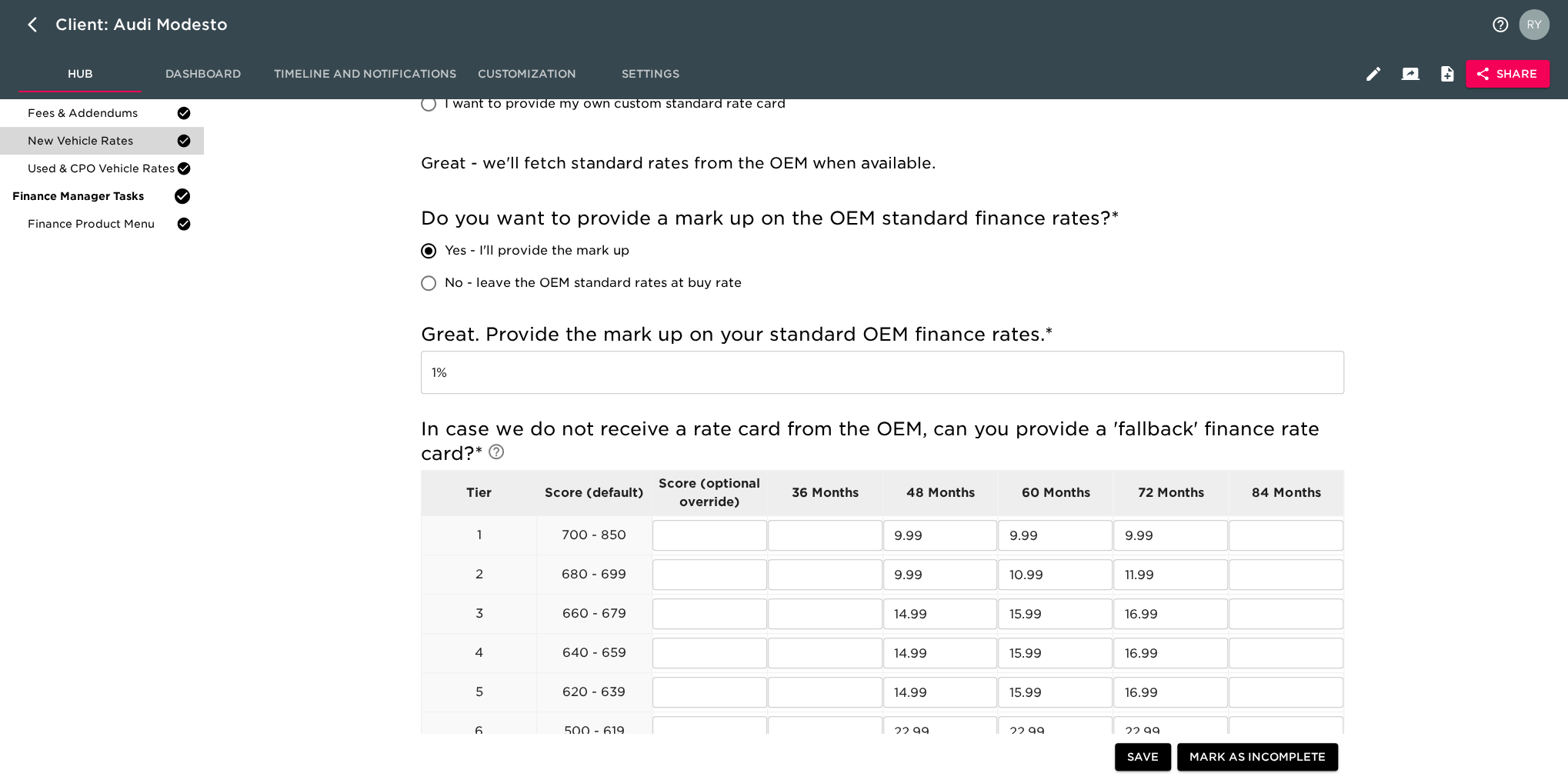
scroll to position [231, 0]
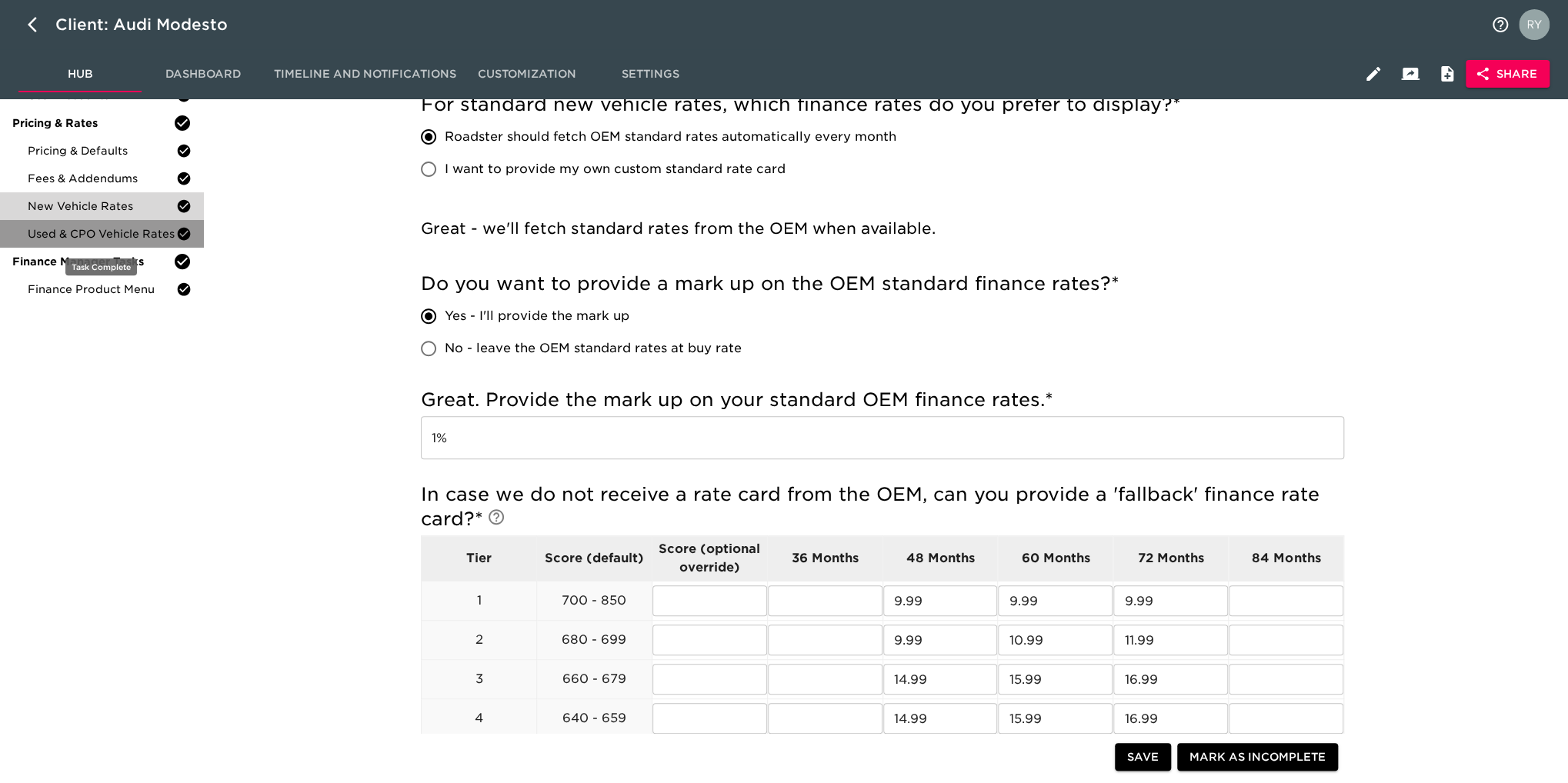
click at [108, 236] on span "Used & CPO Vehicle Rates" at bounding box center [102, 234] width 148 height 15
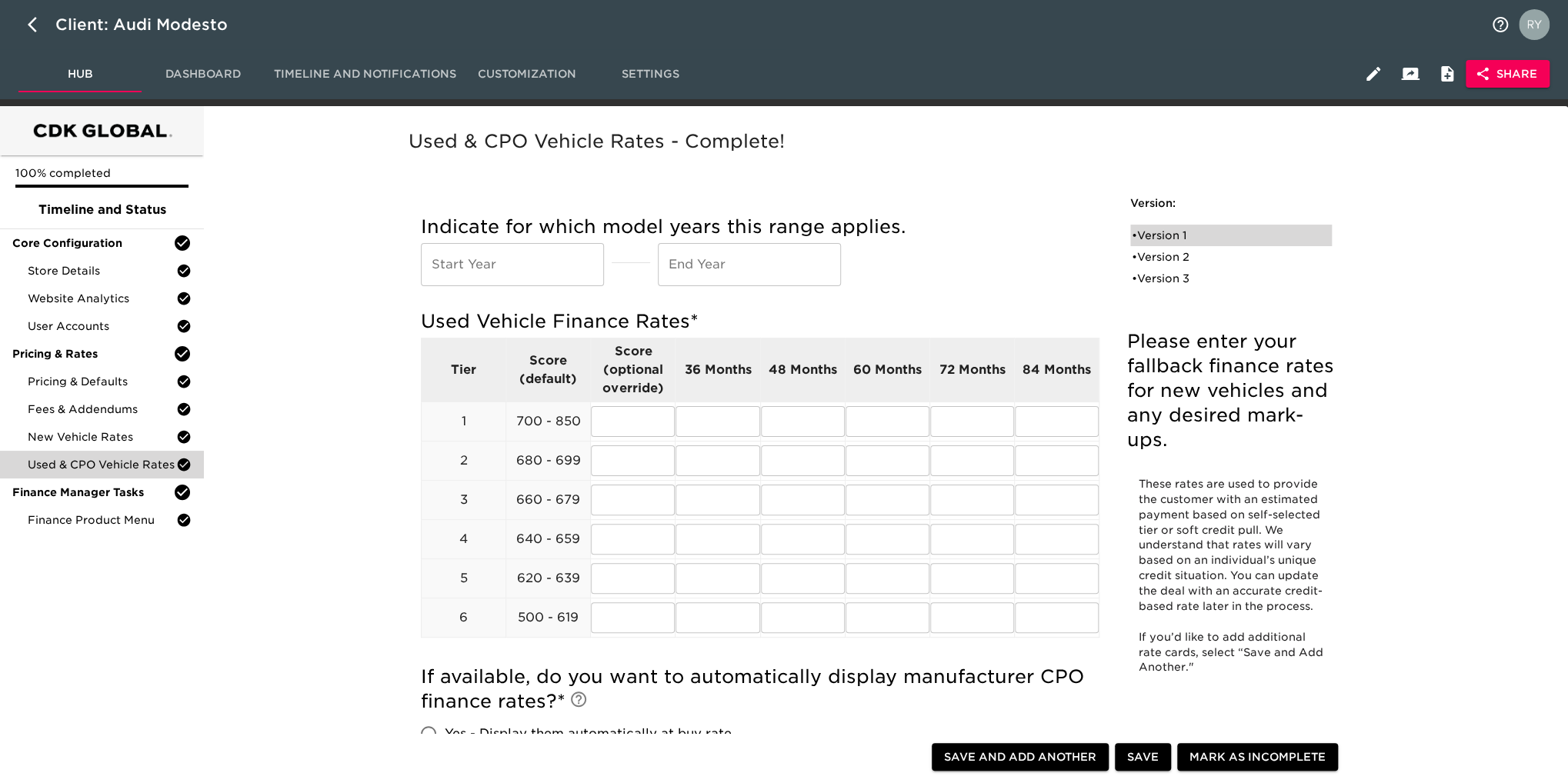
click at [1179, 238] on div "• Version 1" at bounding box center [1220, 235] width 177 height 15
radio input "true"
type input "1%"
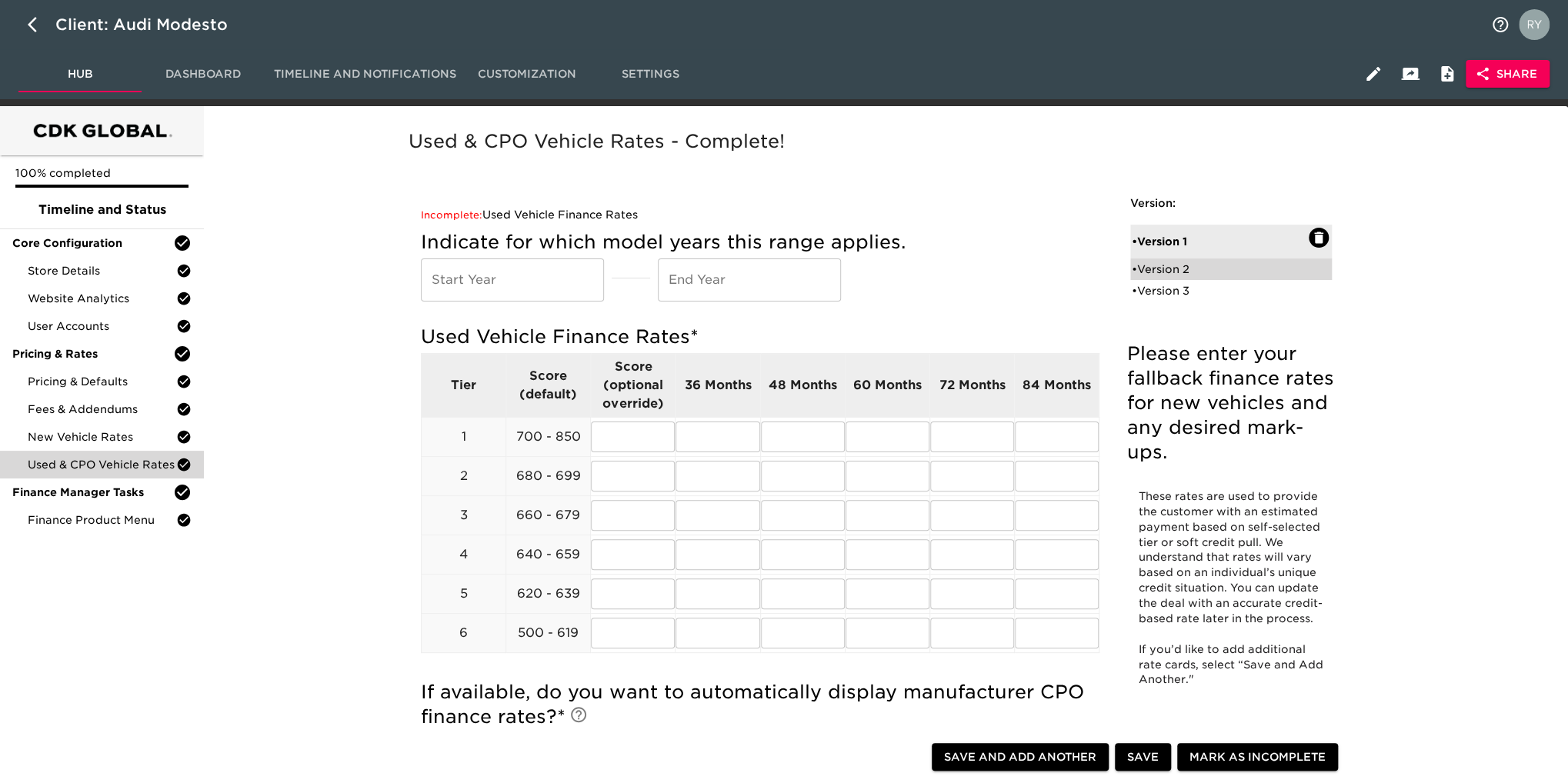
click at [1166, 265] on div "• Version 2" at bounding box center [1220, 269] width 177 height 15
radio input "true"
radio input "false"
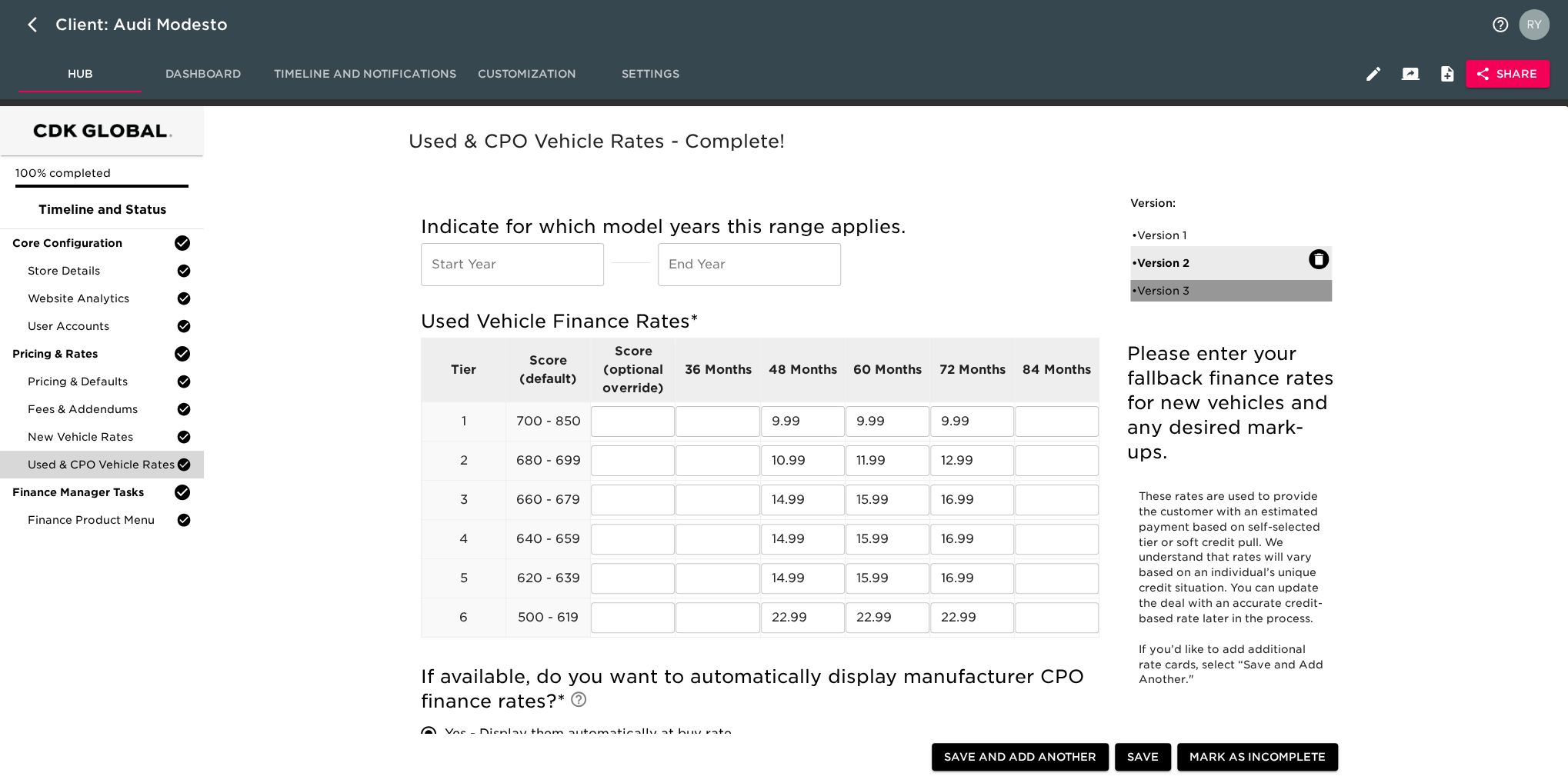
click at [1175, 289] on div "• Version 3" at bounding box center [1220, 291] width 177 height 15
radio input "true"
click at [1167, 254] on div "• Version 2" at bounding box center [1220, 257] width 177 height 15
click at [1183, 292] on div "• Version 3" at bounding box center [1220, 291] width 177 height 15
click at [1176, 258] on div "• Version 2" at bounding box center [1220, 257] width 177 height 15
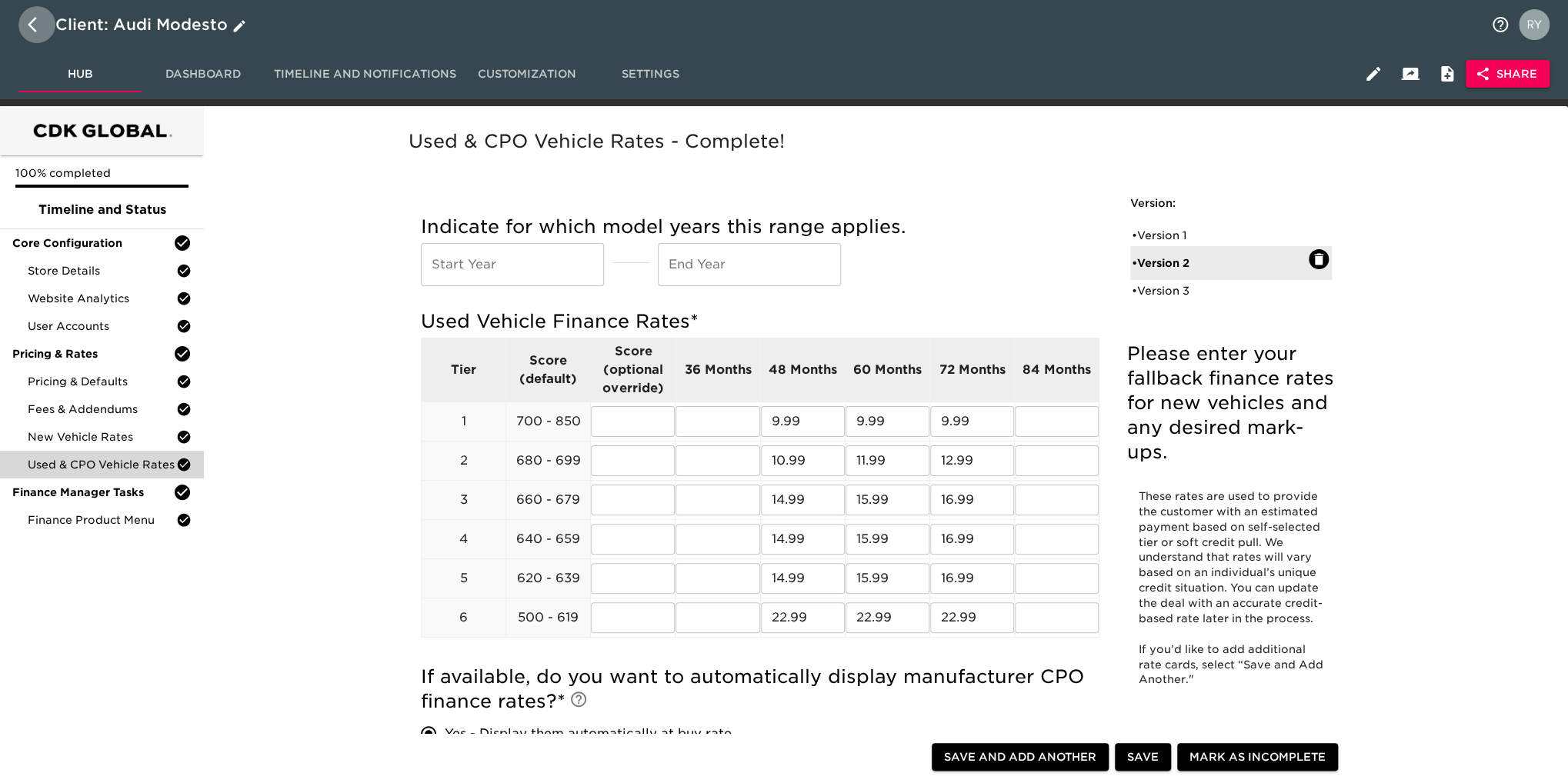
click at [34, 27] on icon "button" at bounding box center [37, 25] width 19 height 19
select select "10"
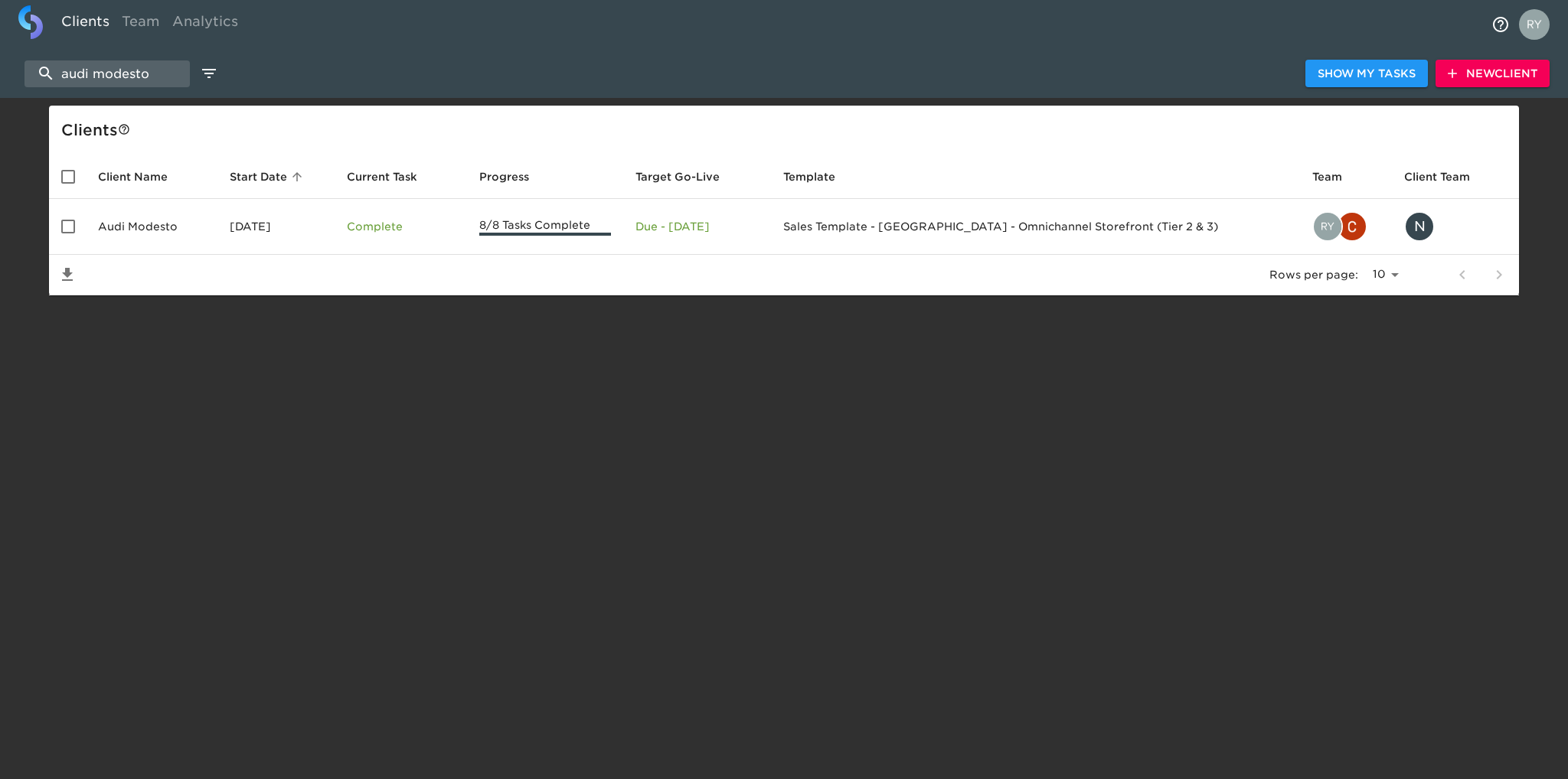
drag, startPoint x: 160, startPoint y: 78, endPoint x: 54, endPoint y: 92, distance: 106.9
click at [54, 92] on div "audi modesto Show My Tasks New Client" at bounding box center [784, 74] width 1568 height 49
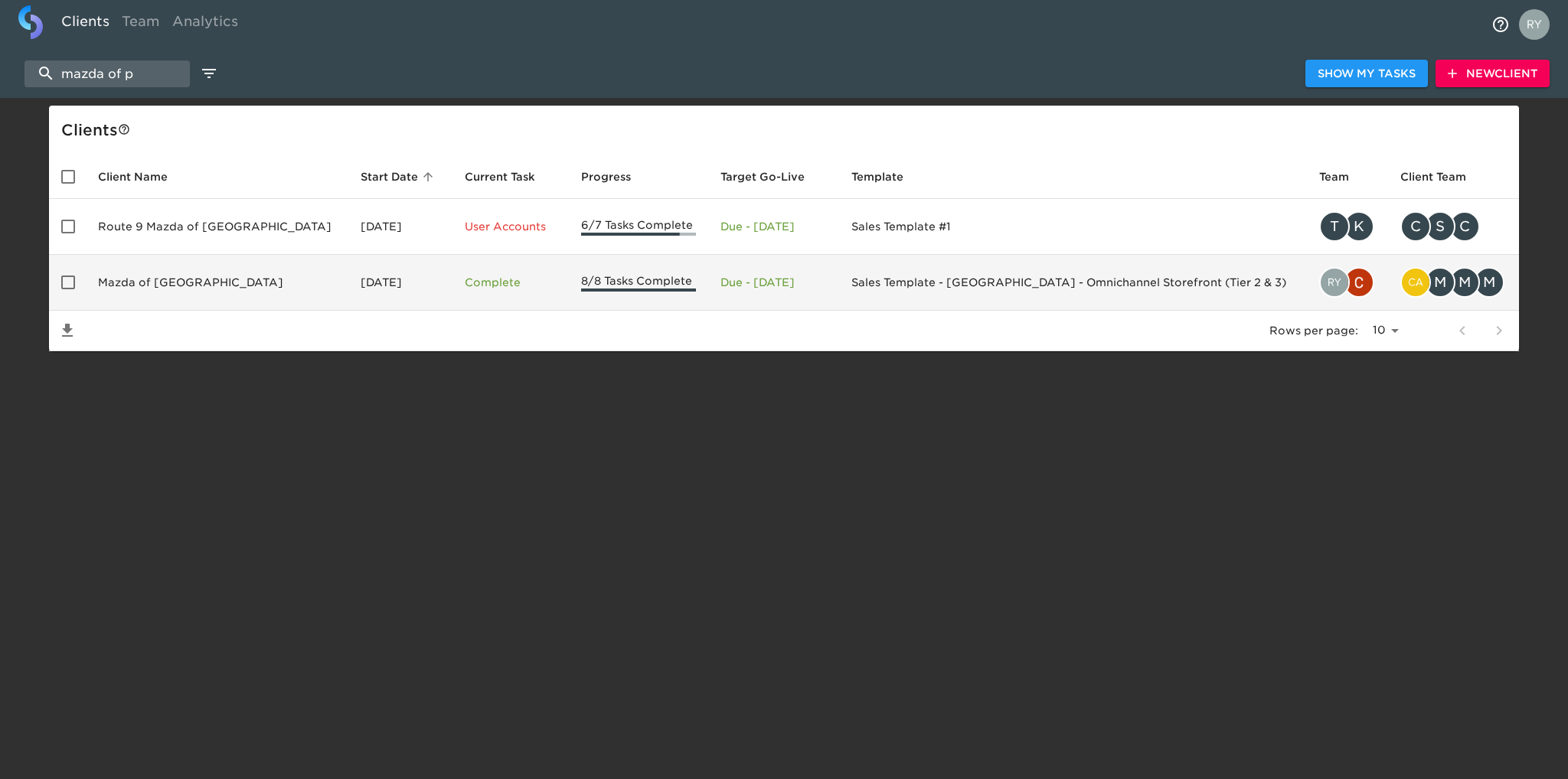
type input "mazda of p"
click at [187, 279] on td "Mazda of Palm Beach" at bounding box center [217, 282] width 263 height 56
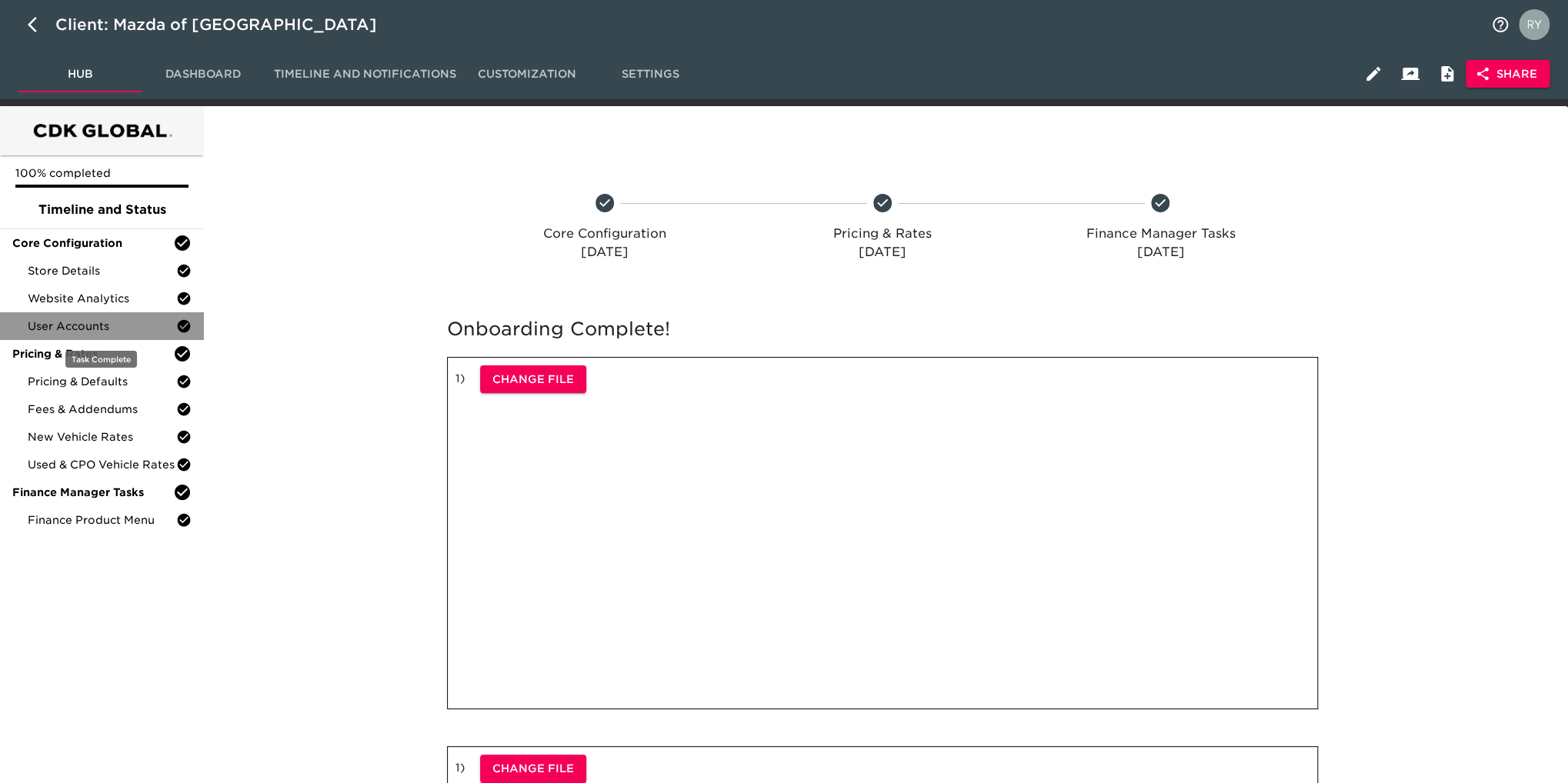
click at [92, 321] on span "User Accounts" at bounding box center [102, 326] width 148 height 15
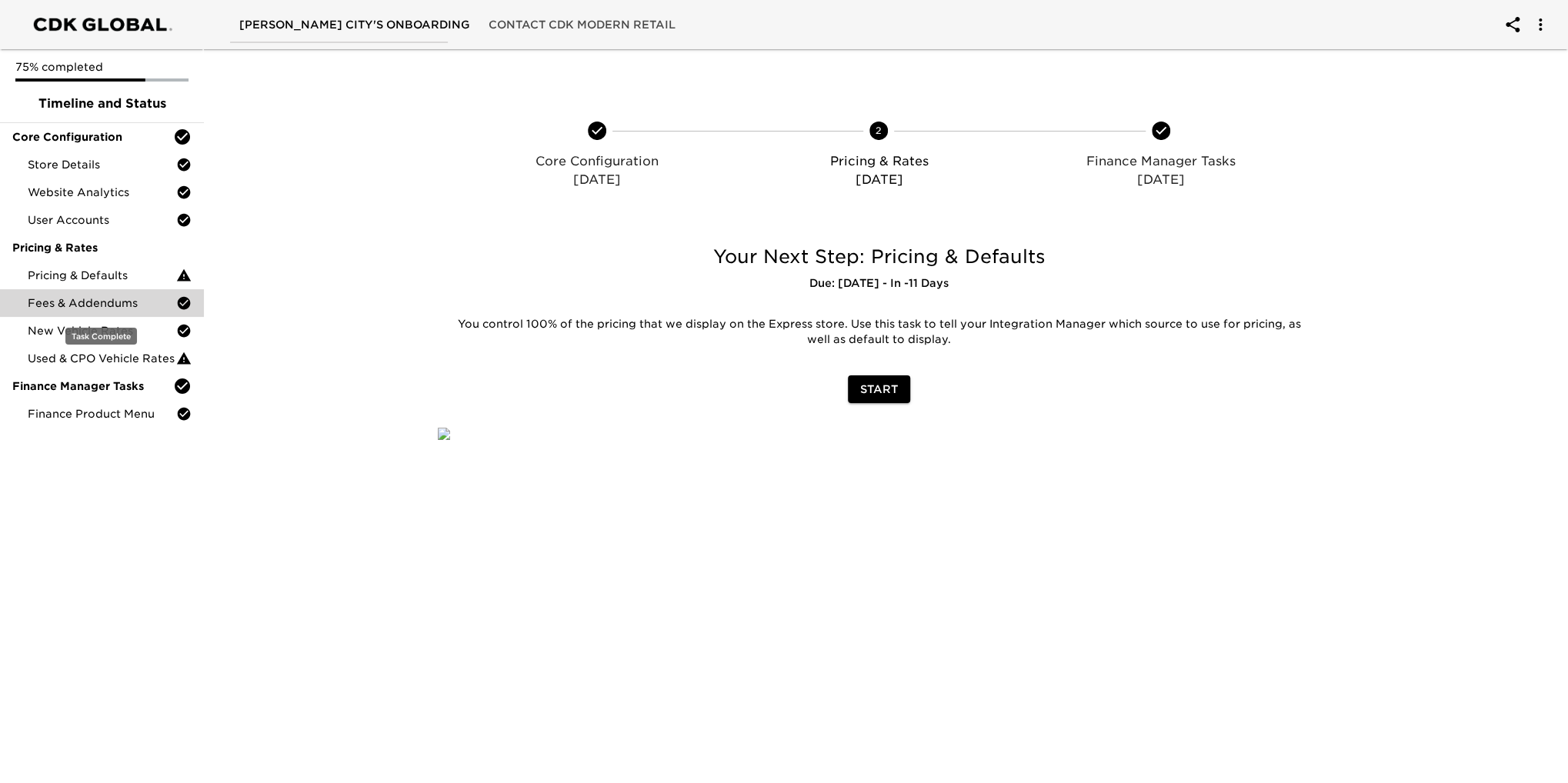
click at [123, 310] on span "Fees & Addendums" at bounding box center [102, 303] width 148 height 15
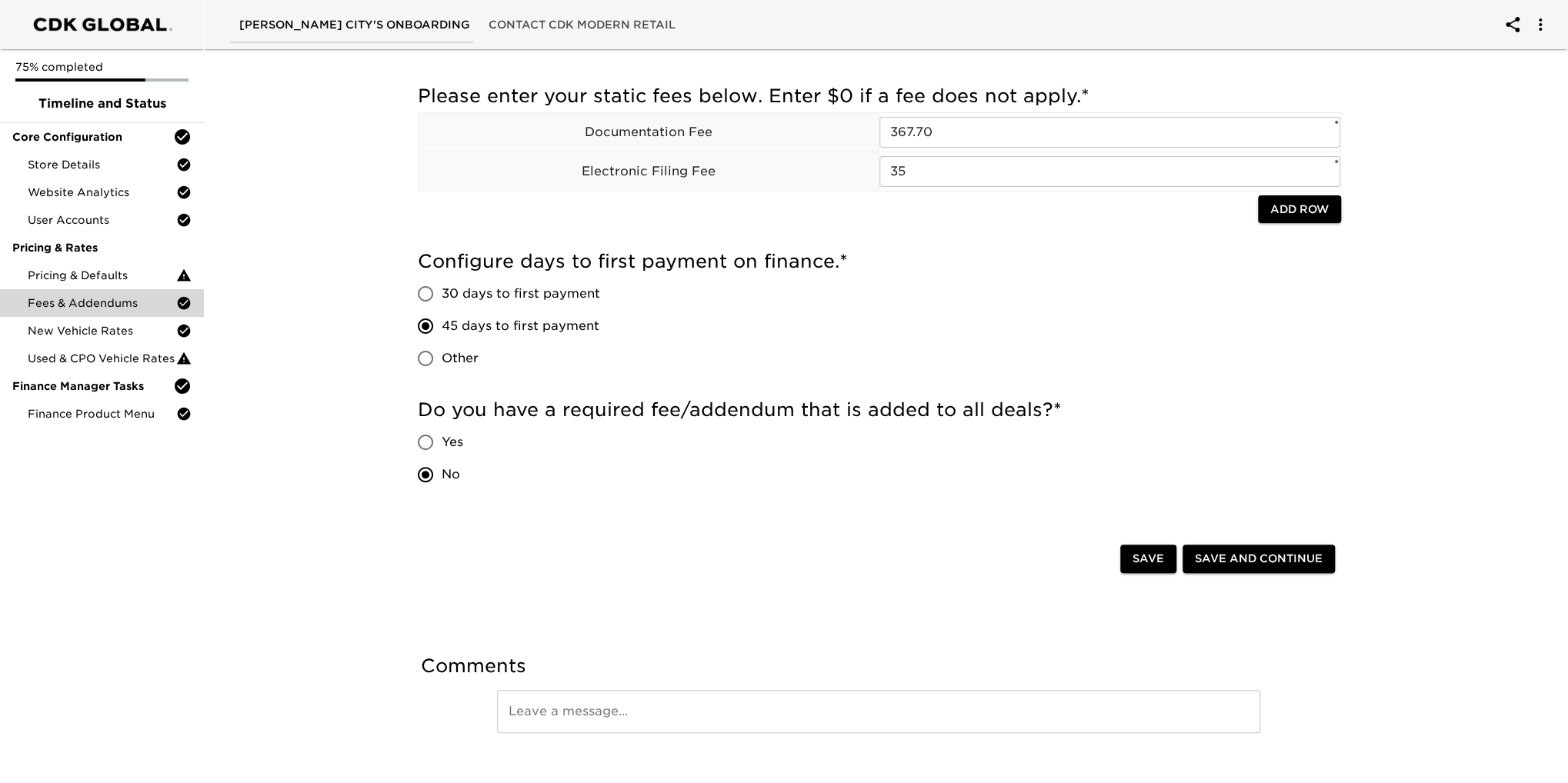
scroll to position [69, 0]
